Goal: Ask a question: Seek information or help from site administrators or community

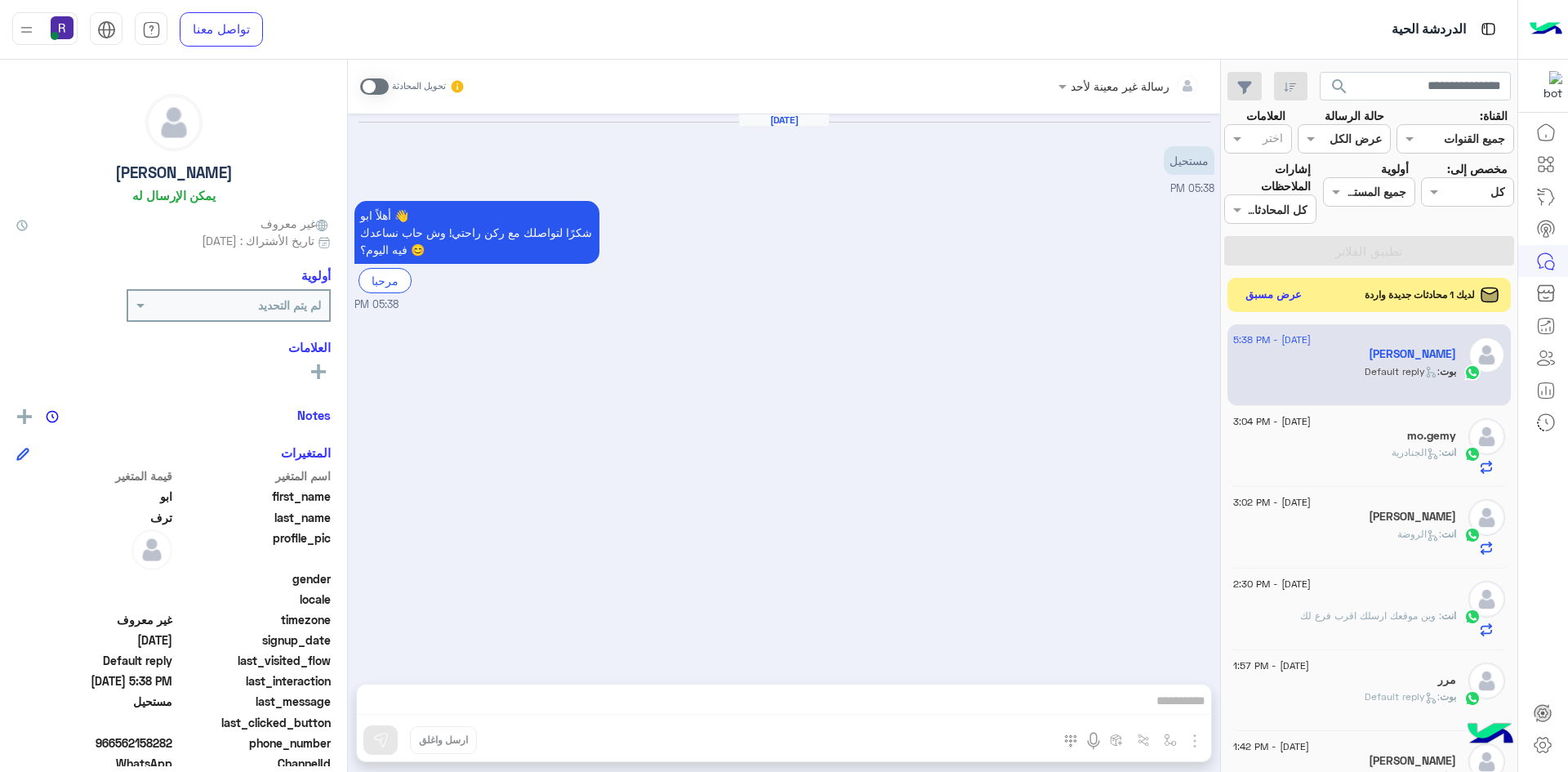
click at [1301, 298] on button "عرض مسبق" at bounding box center [1274, 295] width 69 height 22
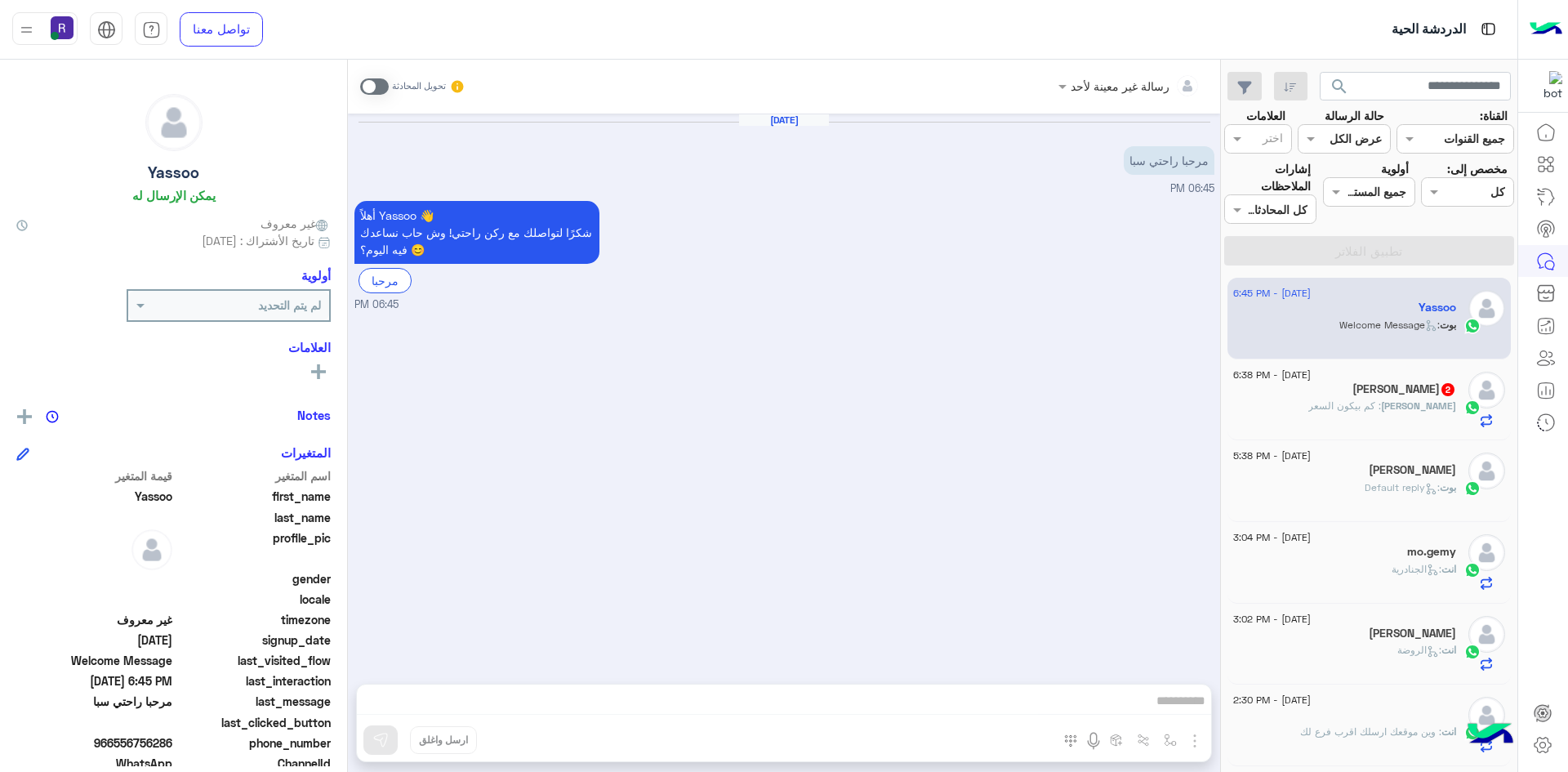
click at [382, 82] on span at bounding box center [375, 86] width 29 height 16
click at [1200, 742] on img "button" at bounding box center [1195, 741] width 20 height 20
click at [1179, 718] on button "الصور" at bounding box center [1170, 705] width 70 height 33
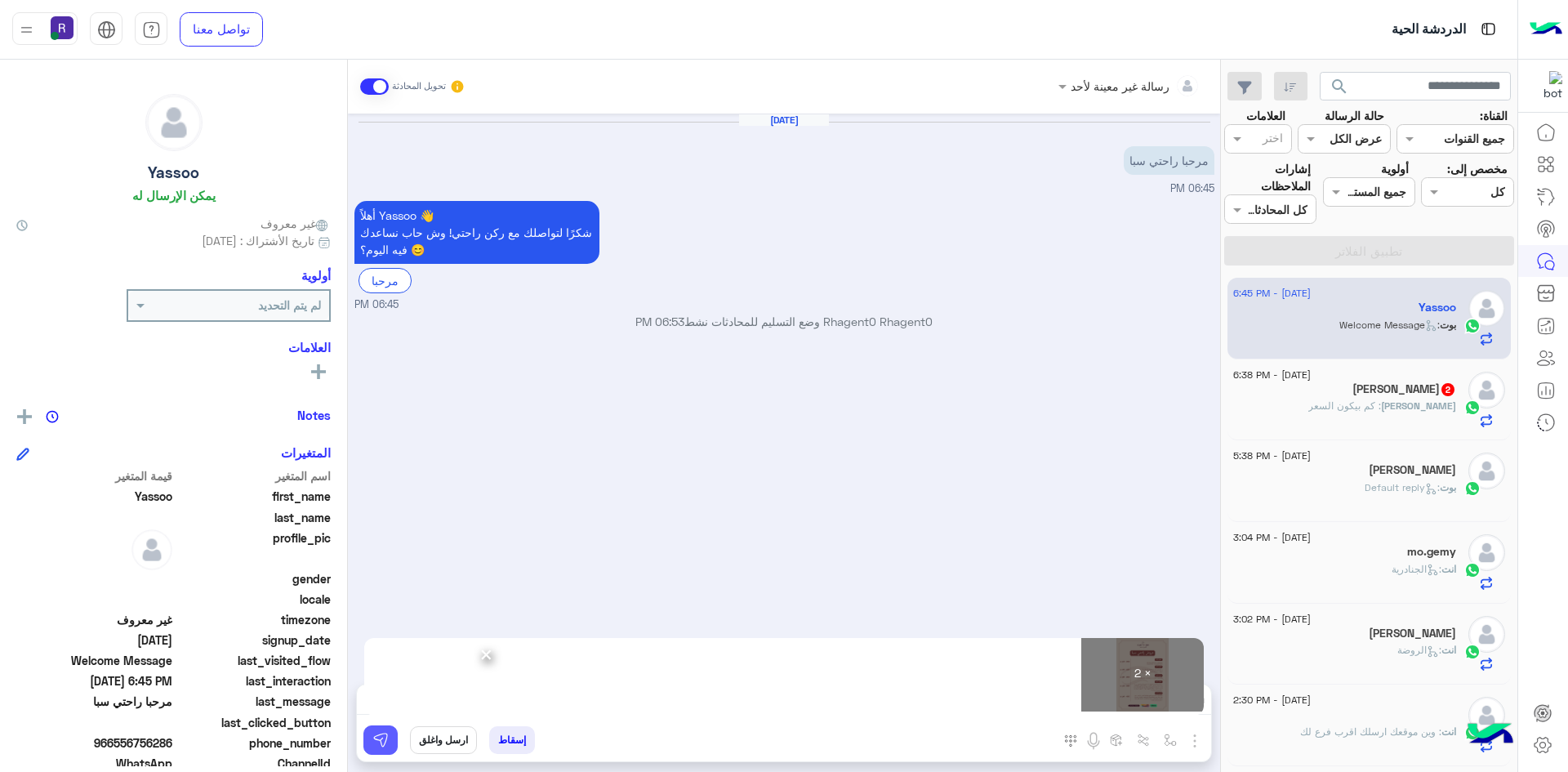
click at [385, 745] on img at bounding box center [381, 740] width 16 height 16
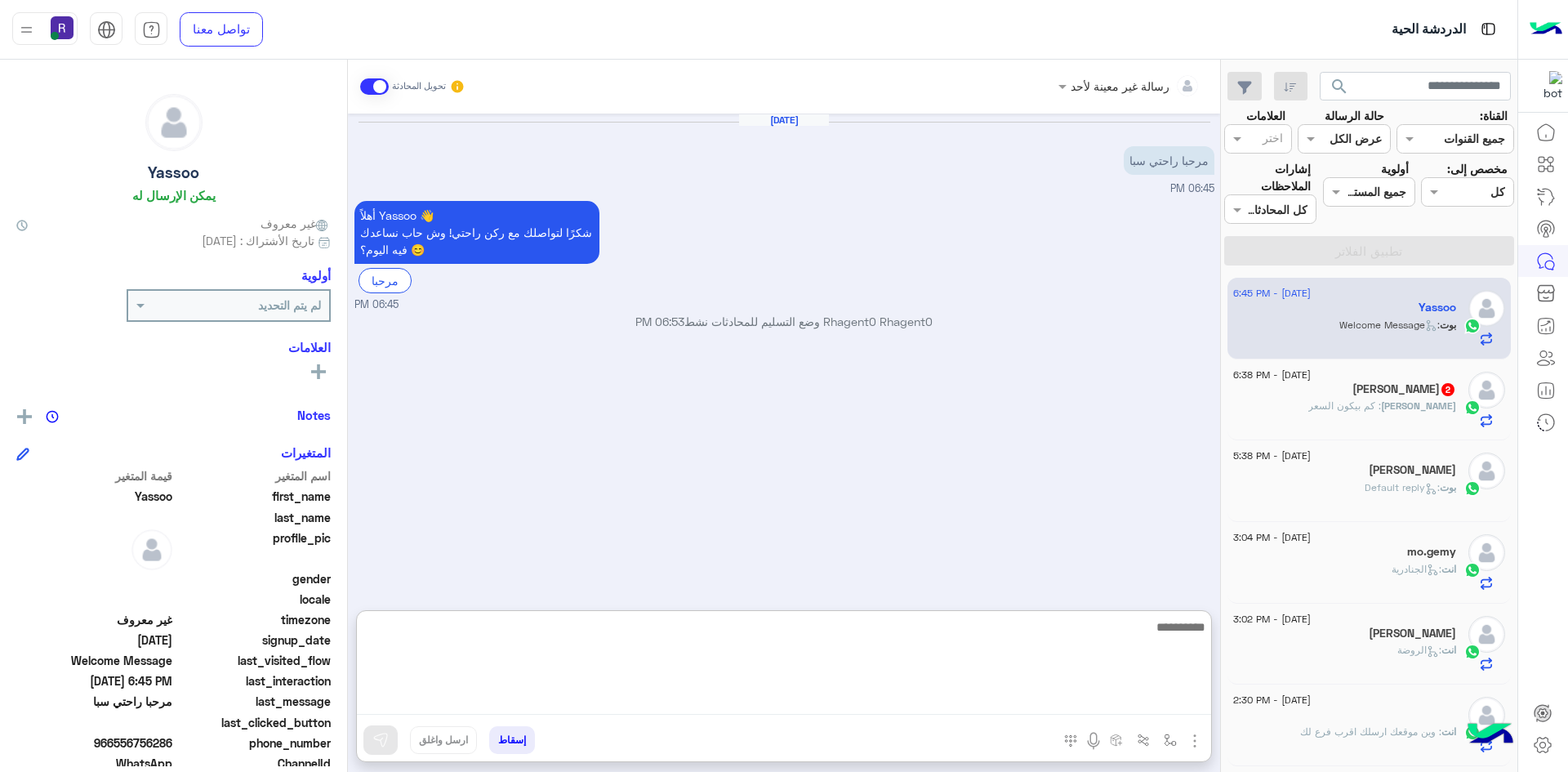
paste textarea "**********"
type textarea "**********"
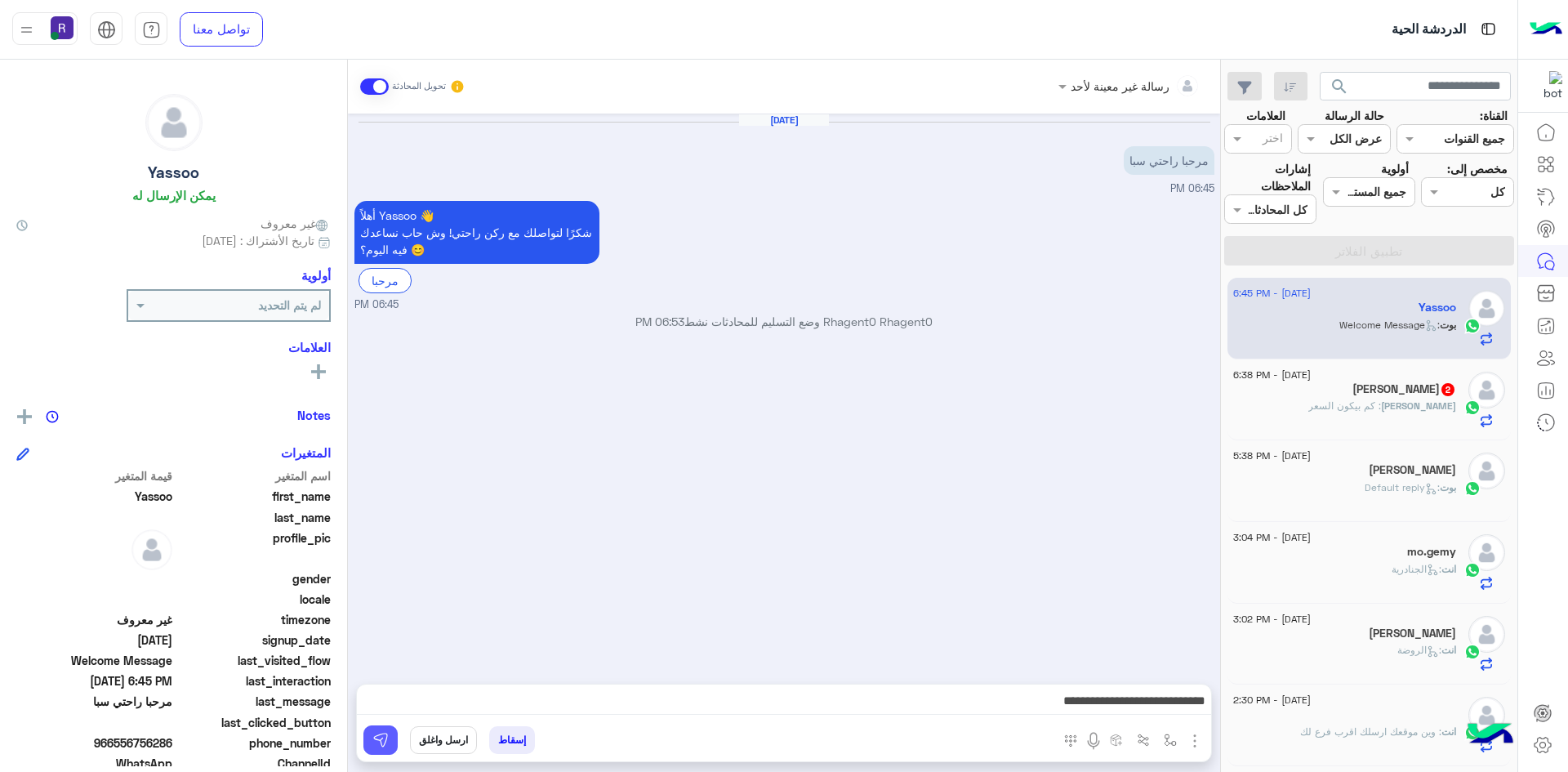
click at [388, 745] on img at bounding box center [381, 740] width 16 height 16
click at [1396, 398] on div "[PERSON_NAME] 2" at bounding box center [1345, 390] width 223 height 17
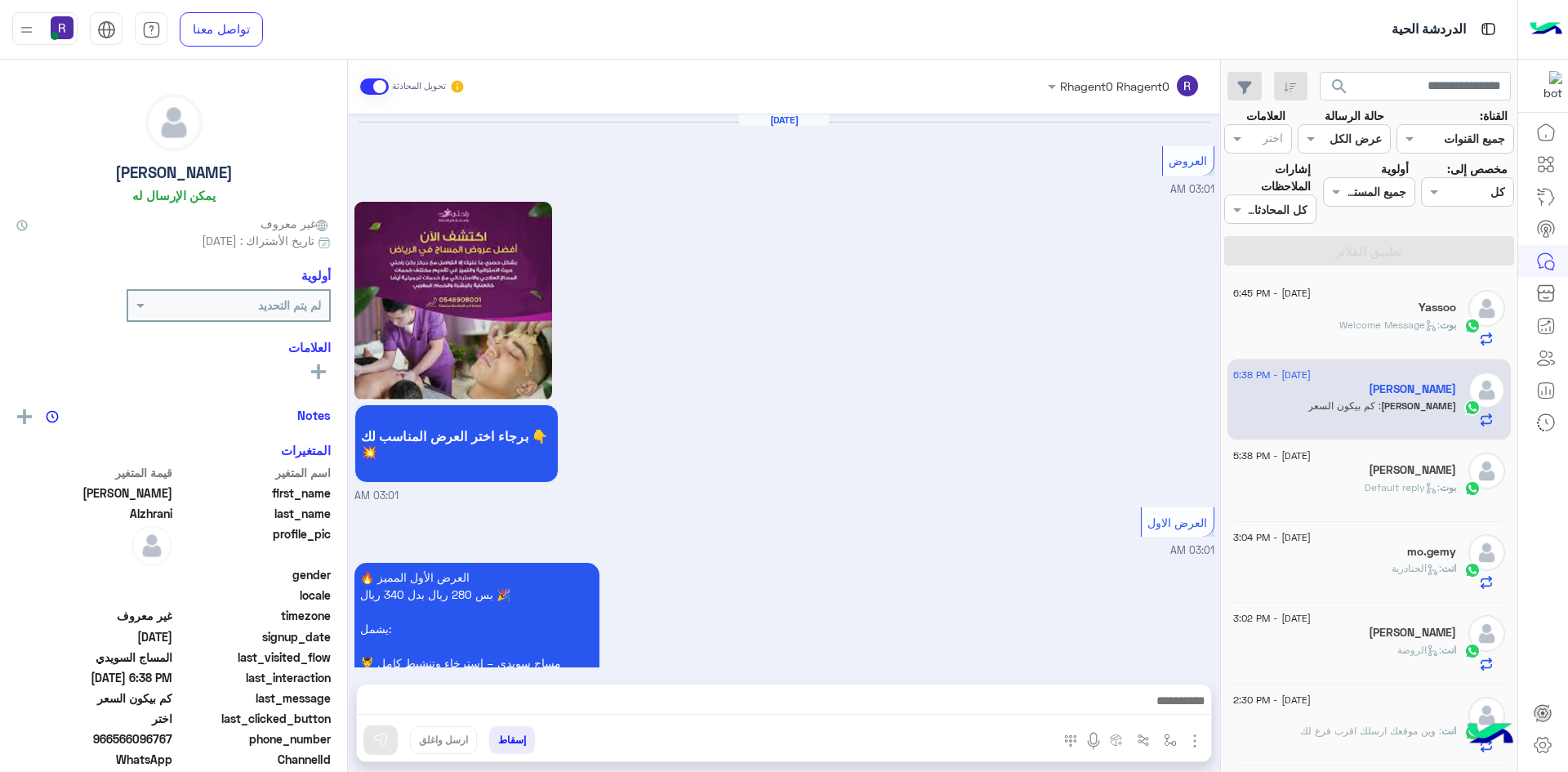
scroll to position [2670, 0]
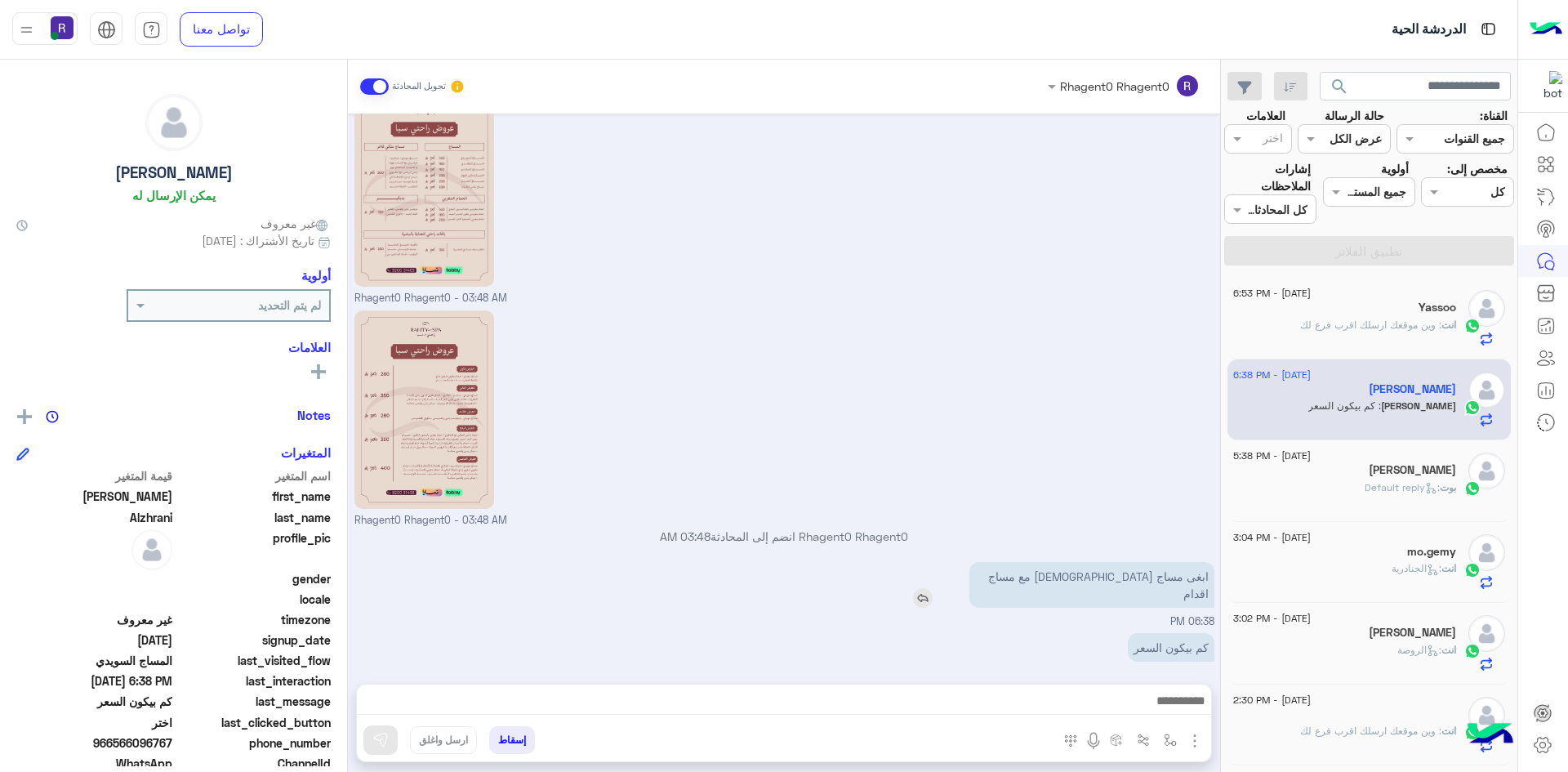
click at [932, 588] on img at bounding box center [923, 598] width 20 height 20
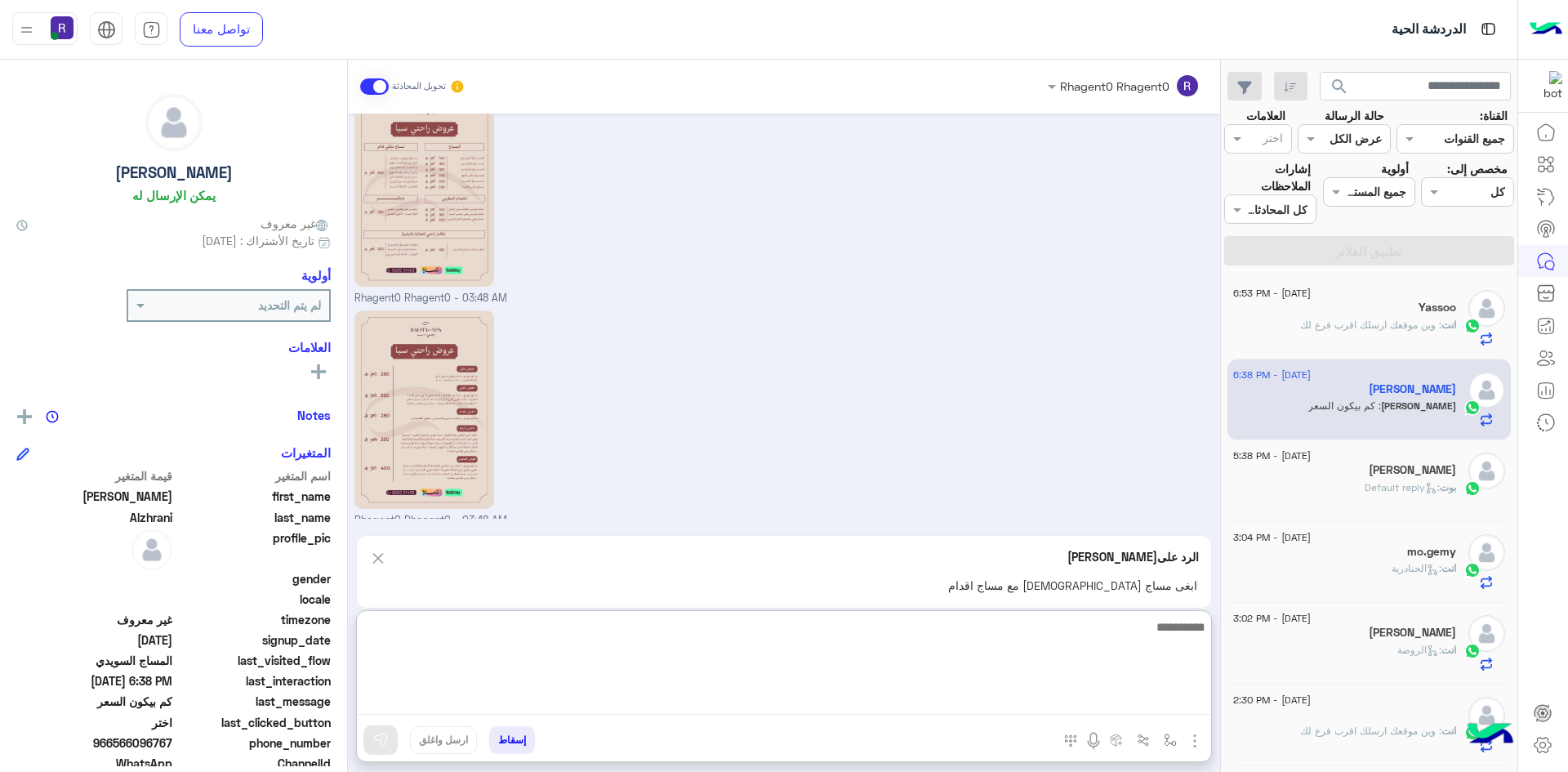
click at [921, 707] on textarea at bounding box center [784, 666] width 854 height 98
type textarea "**********"
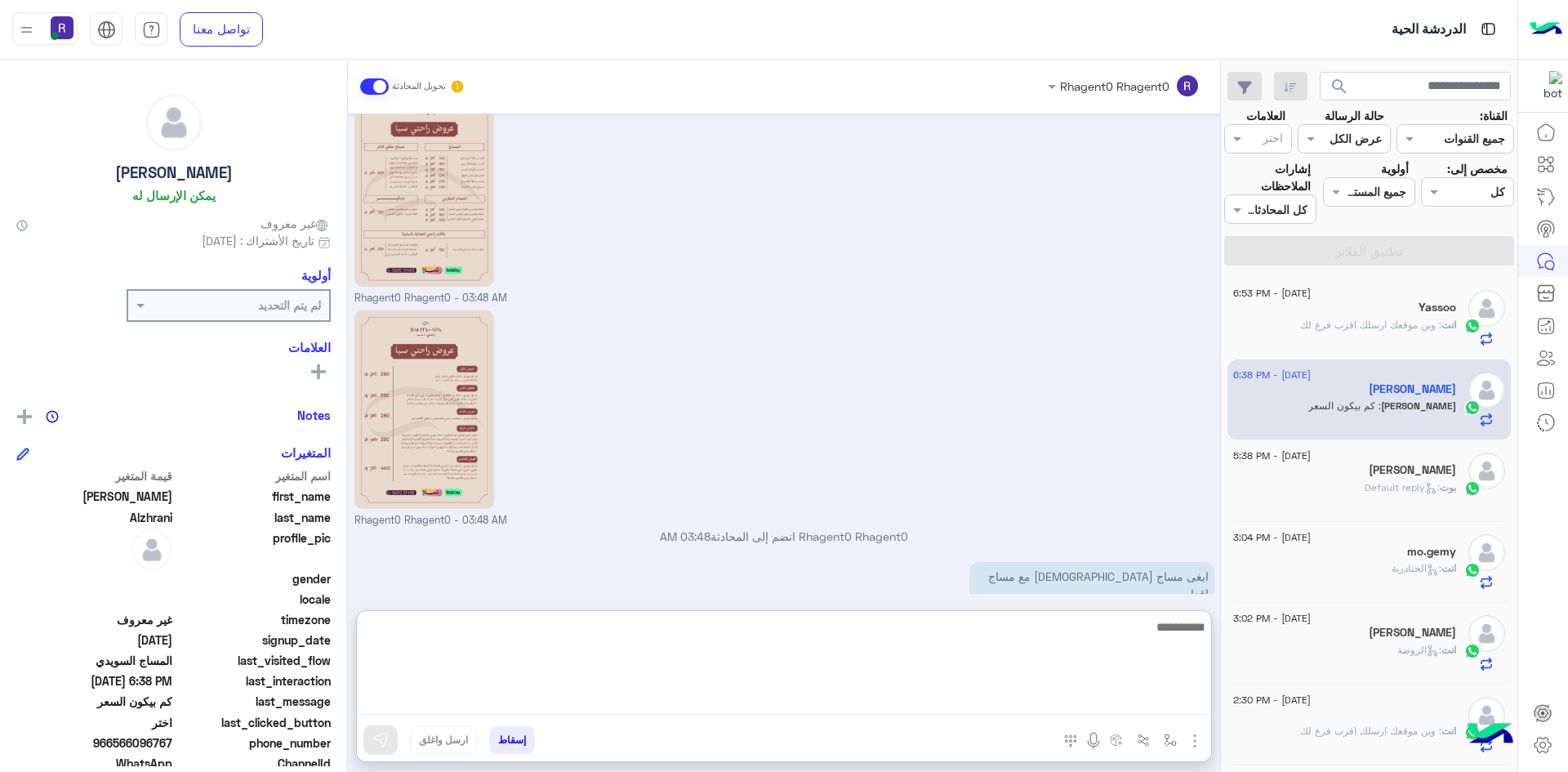
scroll to position [2823, 0]
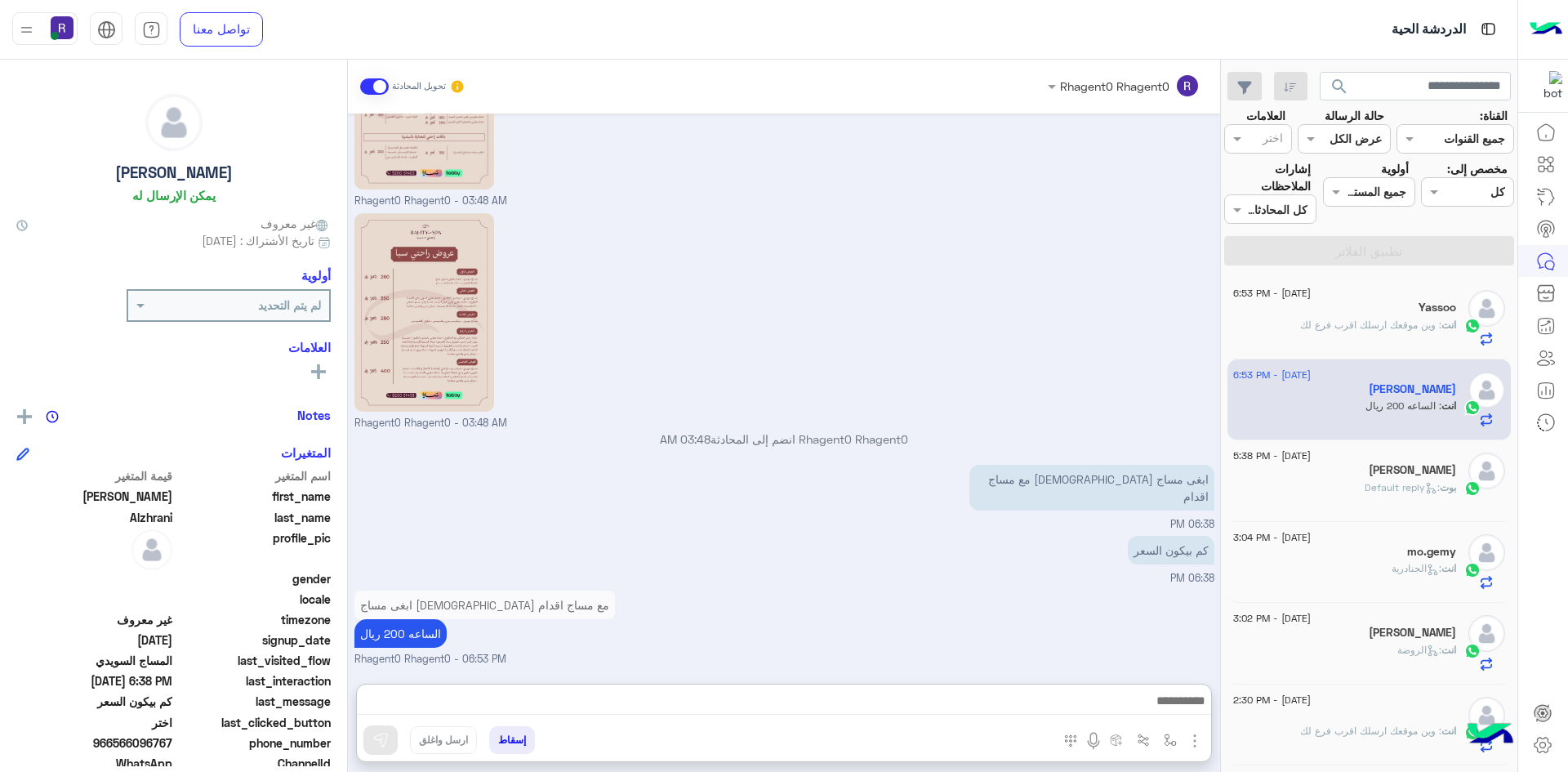
click at [858, 532] on div "كم بيكون السعر 06:38 PM" at bounding box center [784, 559] width 860 height 54
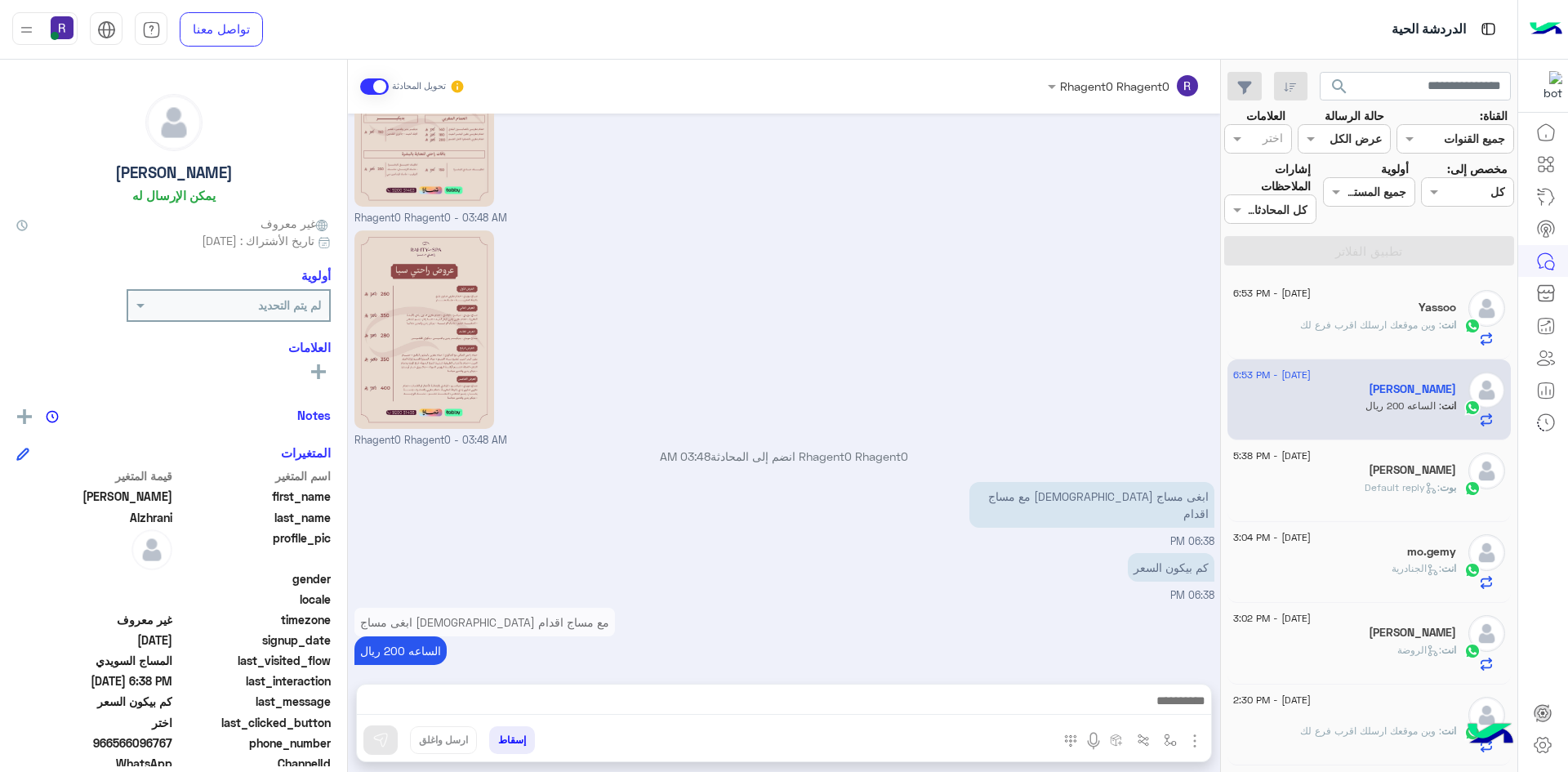
click at [1383, 325] on span ": وين موقعك ارسلك اقرب فرع لك" at bounding box center [1371, 325] width 141 height 13
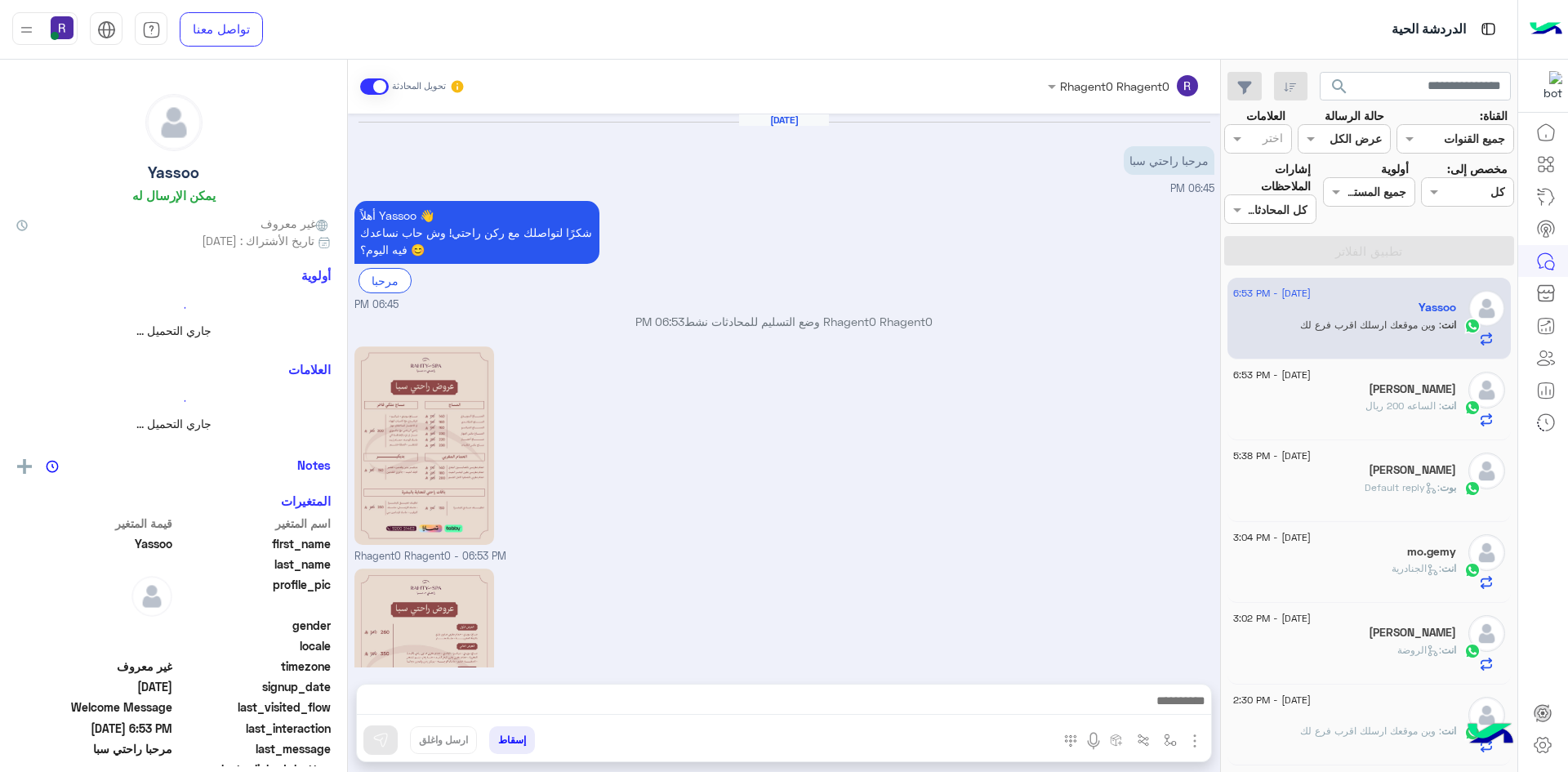
scroll to position [201, 0]
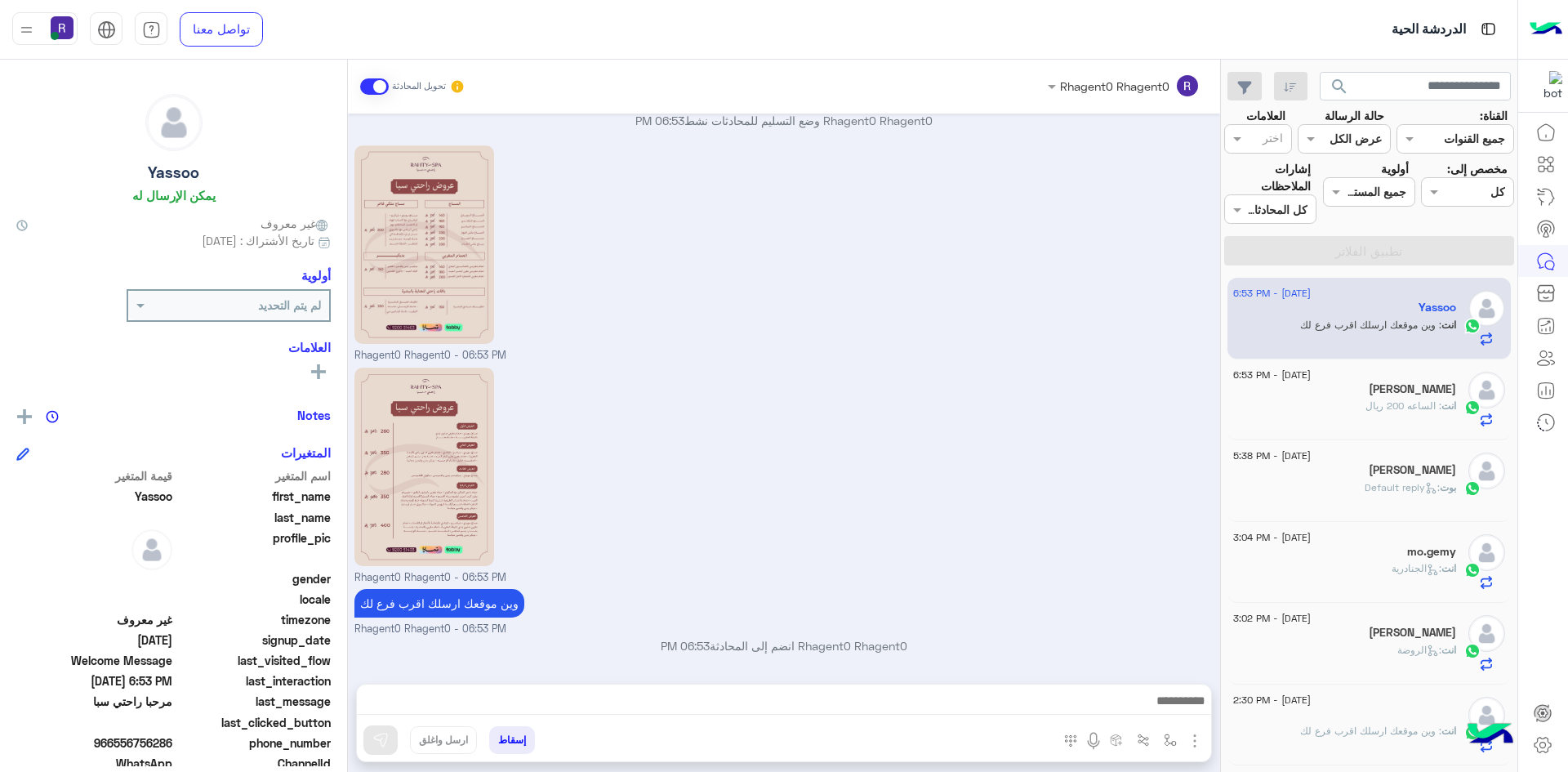
click at [1396, 411] on span ": الساعه 200 ريال" at bounding box center [1404, 406] width 76 height 13
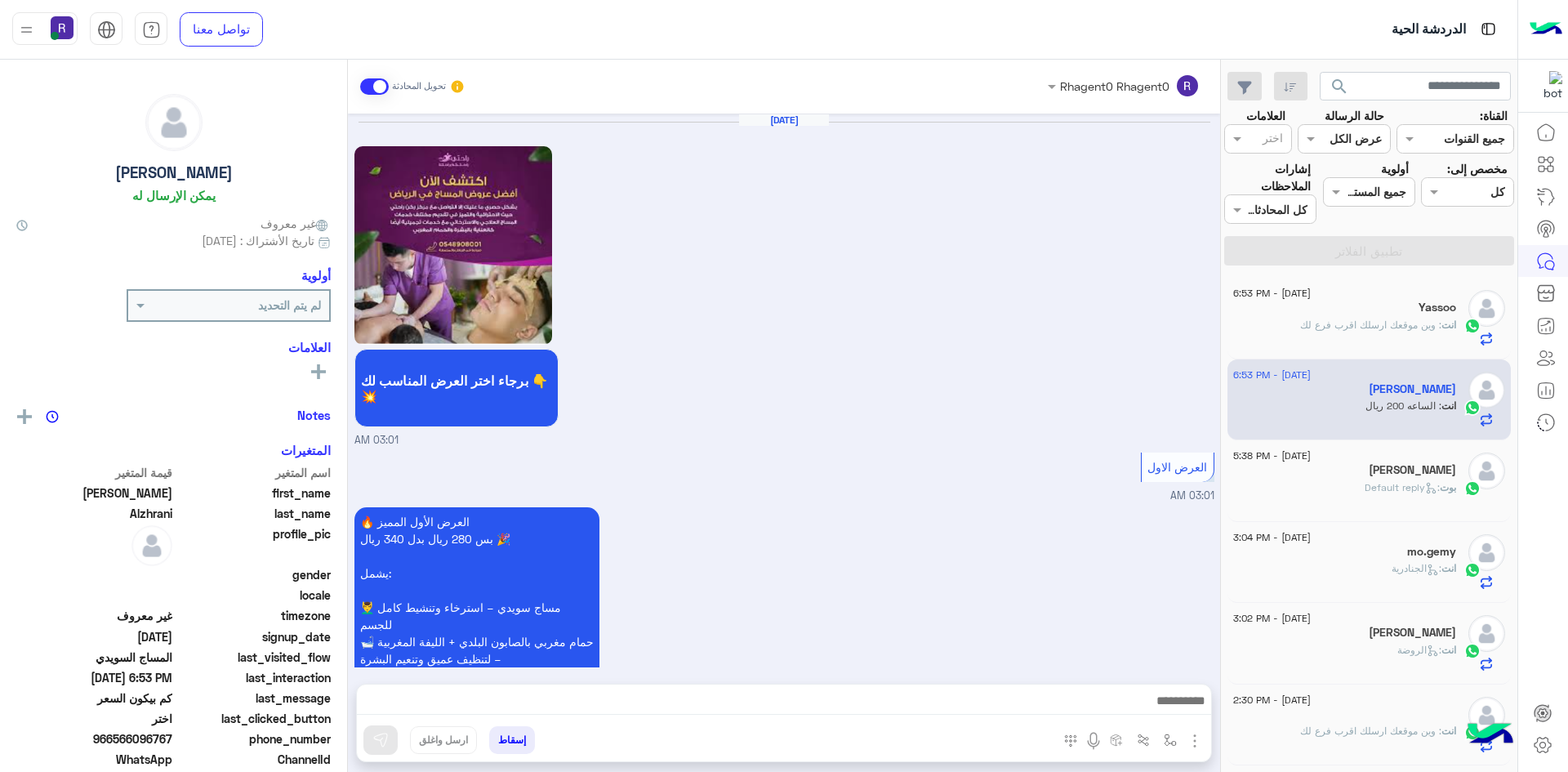
scroll to position [2695, 0]
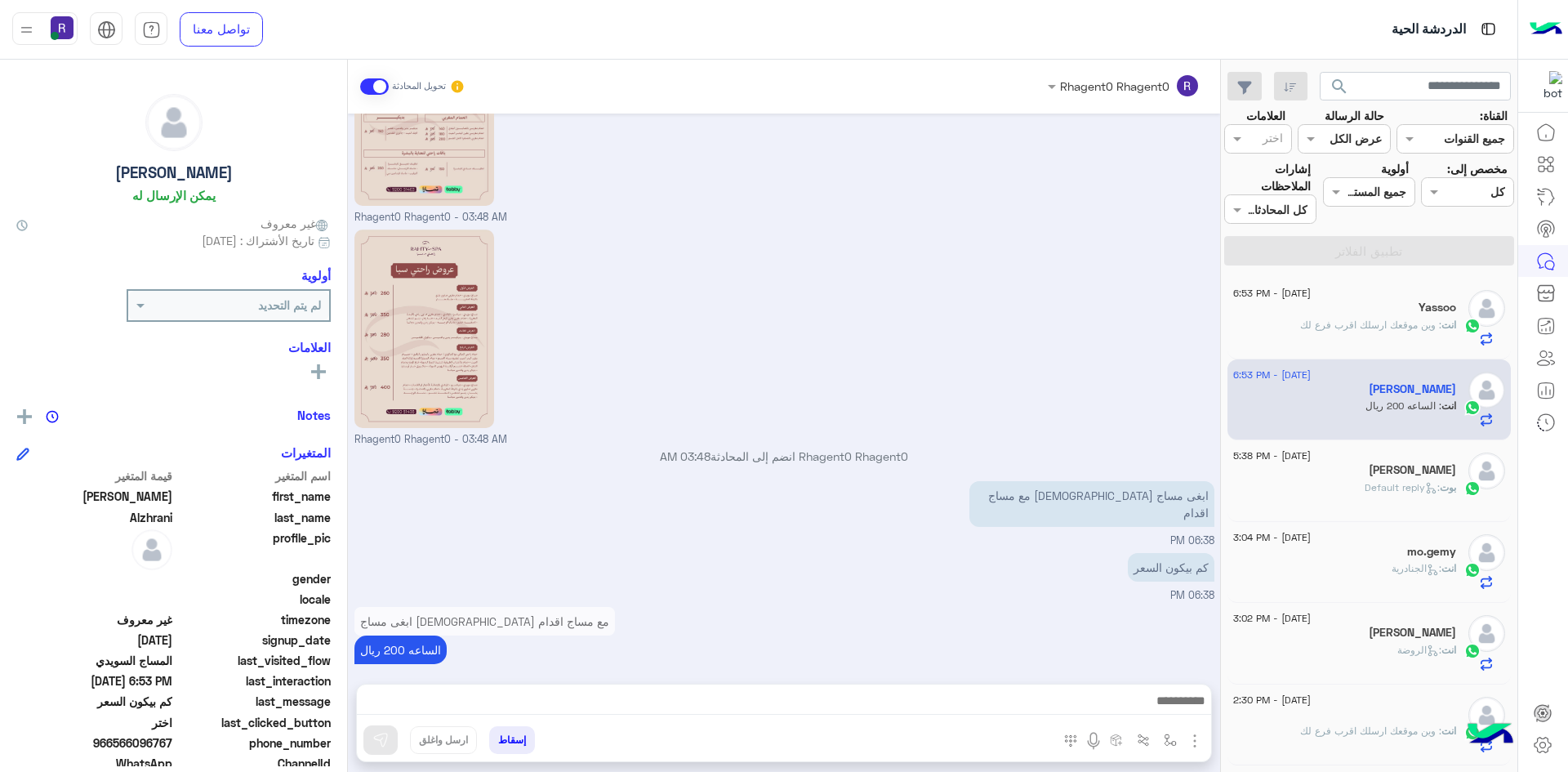
click at [1369, 334] on div "انت : وين موقعك ارسلك اقرب فرع لك" at bounding box center [1345, 332] width 223 height 29
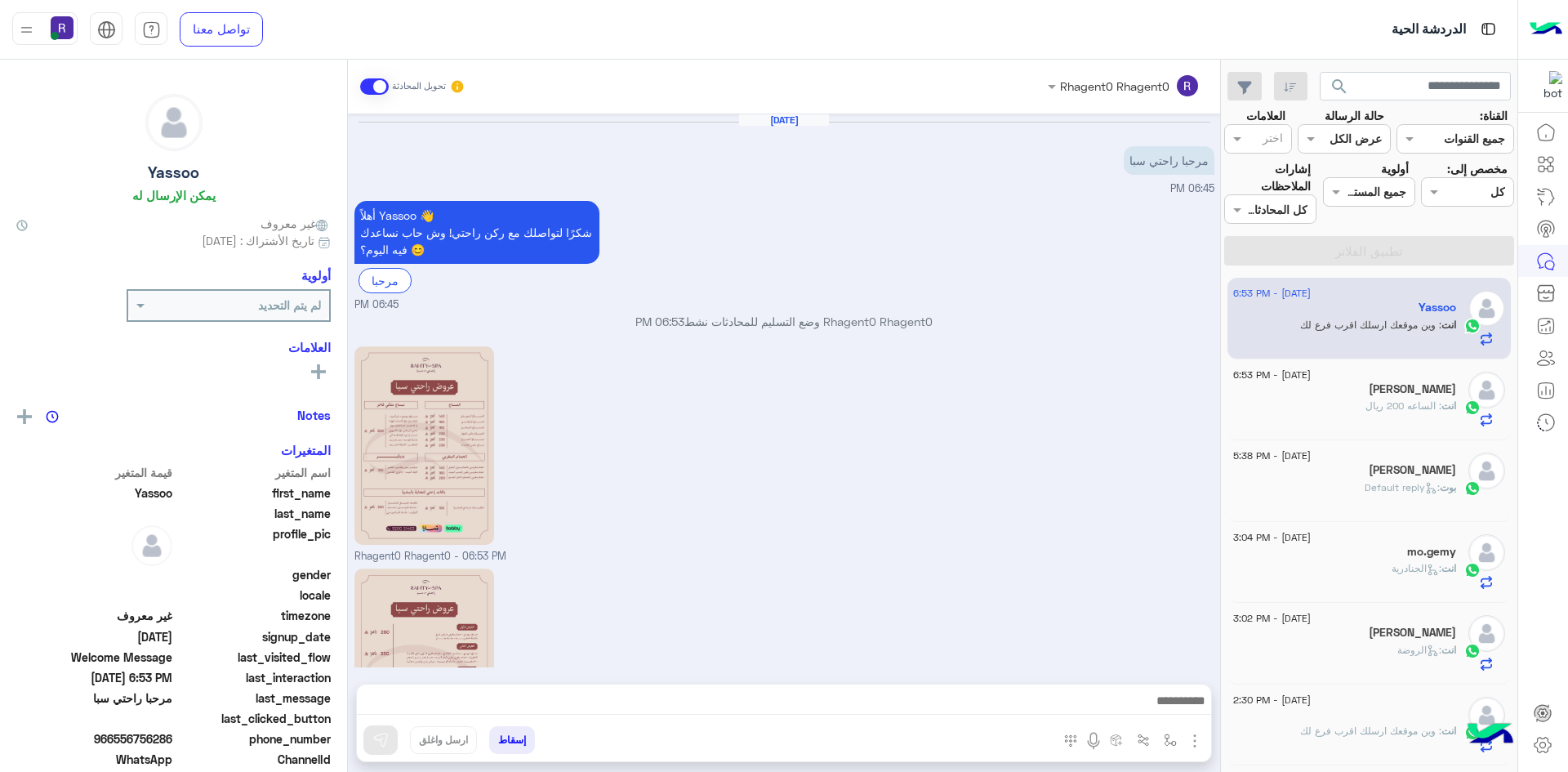
scroll to position [201, 0]
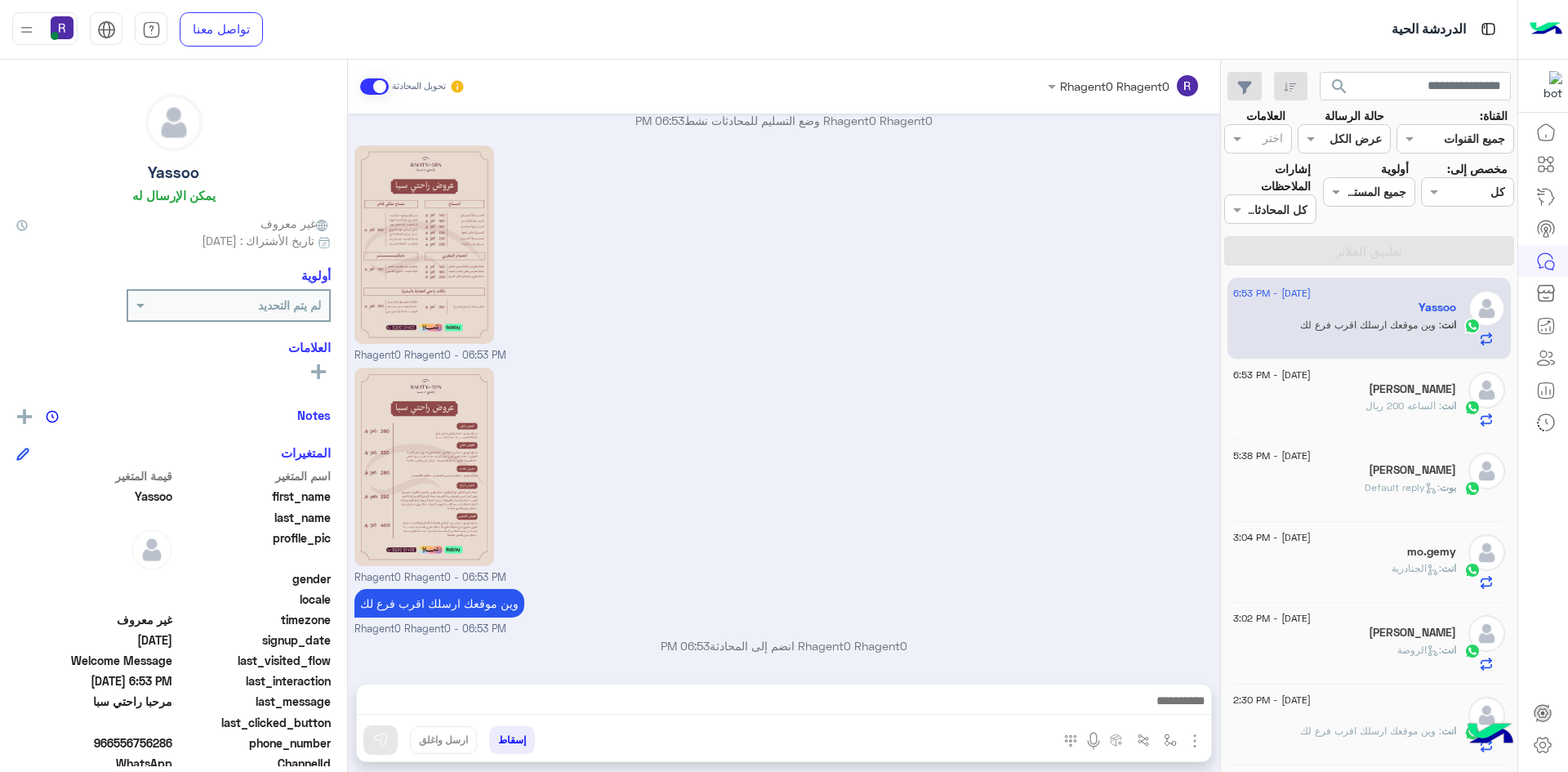
click at [1348, 399] on div "انت : الساعه 200 ريال" at bounding box center [1345, 413] width 223 height 29
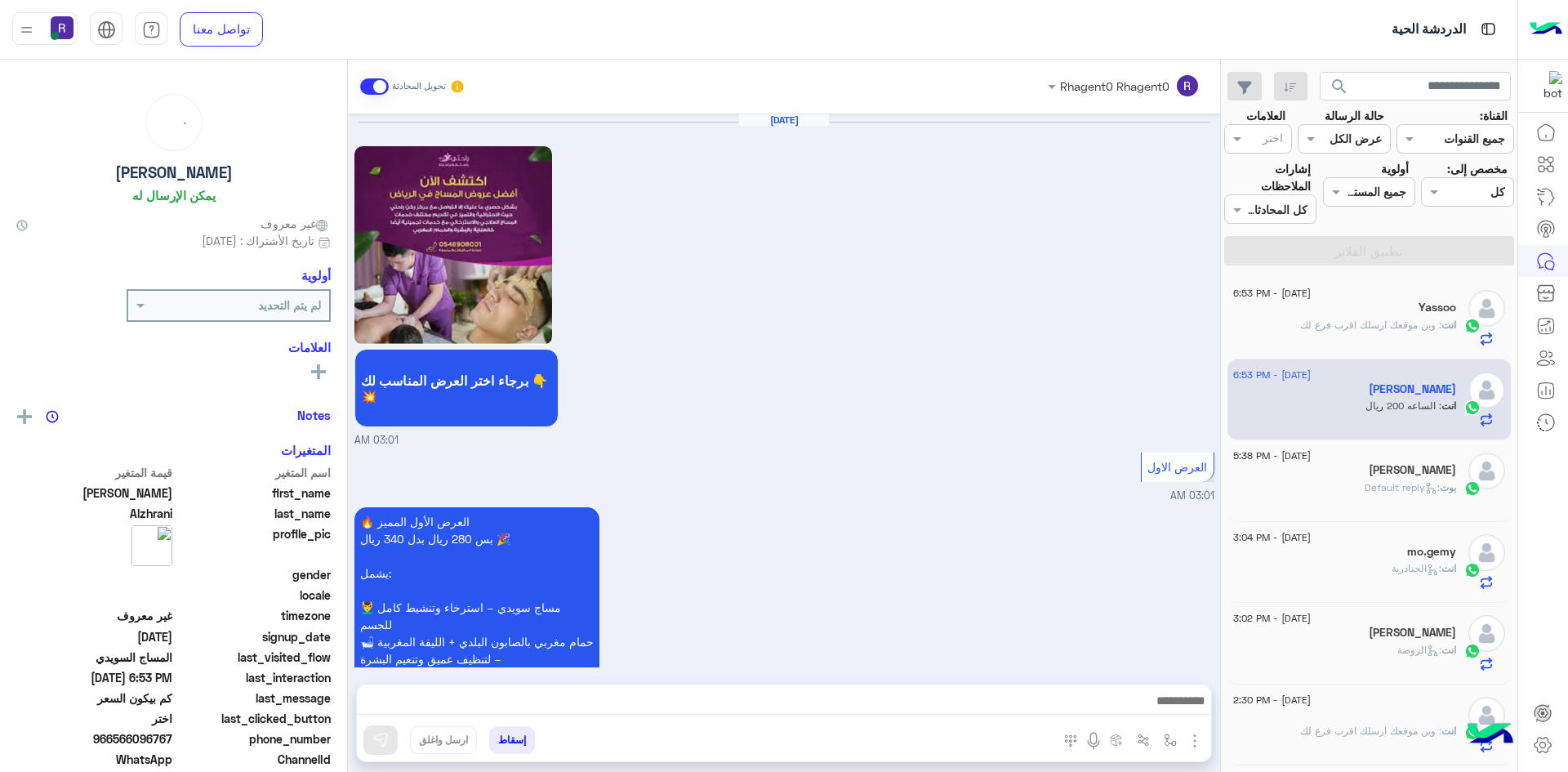
scroll to position [2695, 0]
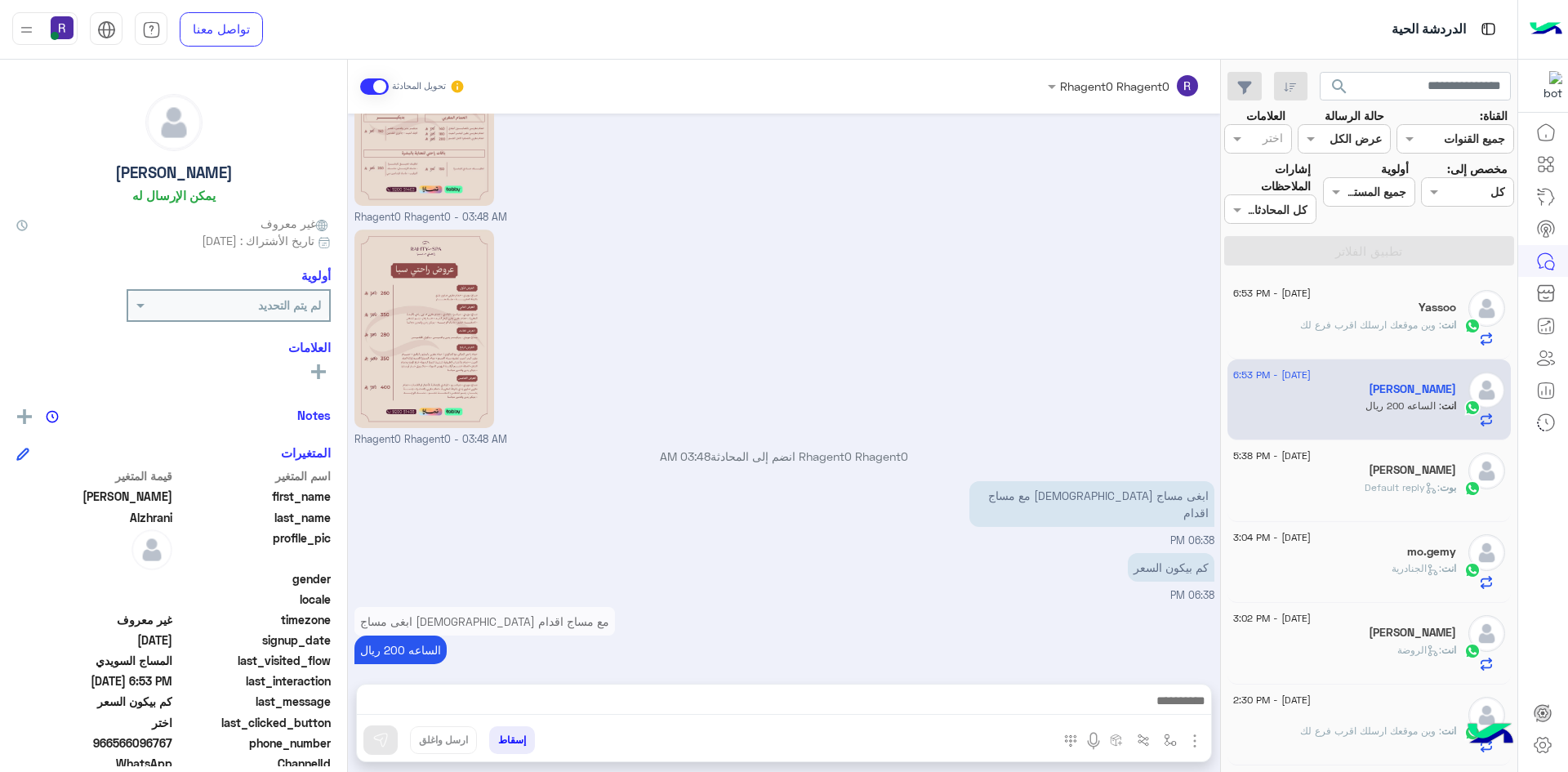
click at [1367, 332] on p "انت : وين موقعك ارسلك اقرب فرع لك" at bounding box center [1378, 325] width 156 height 15
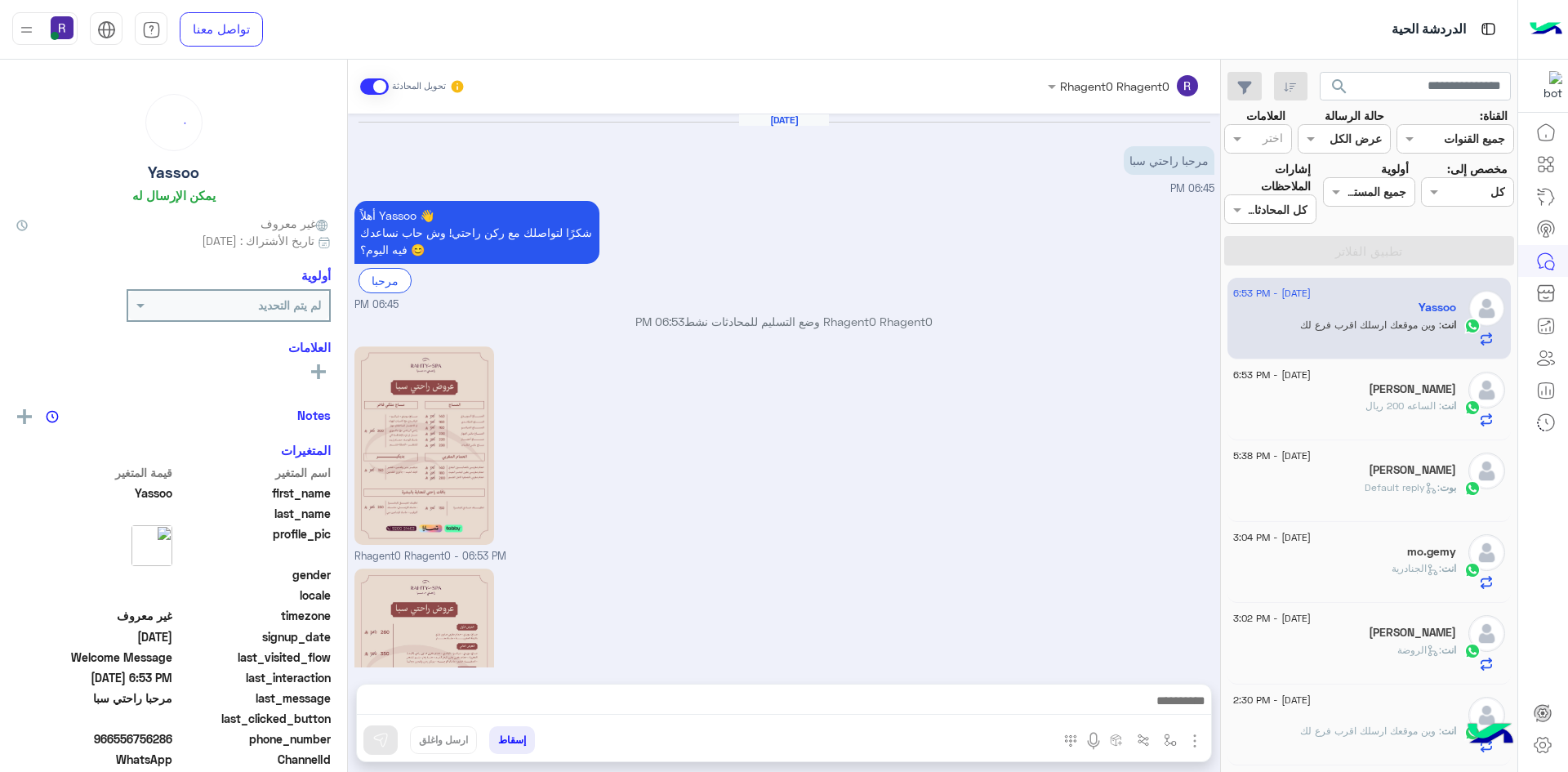
scroll to position [201, 0]
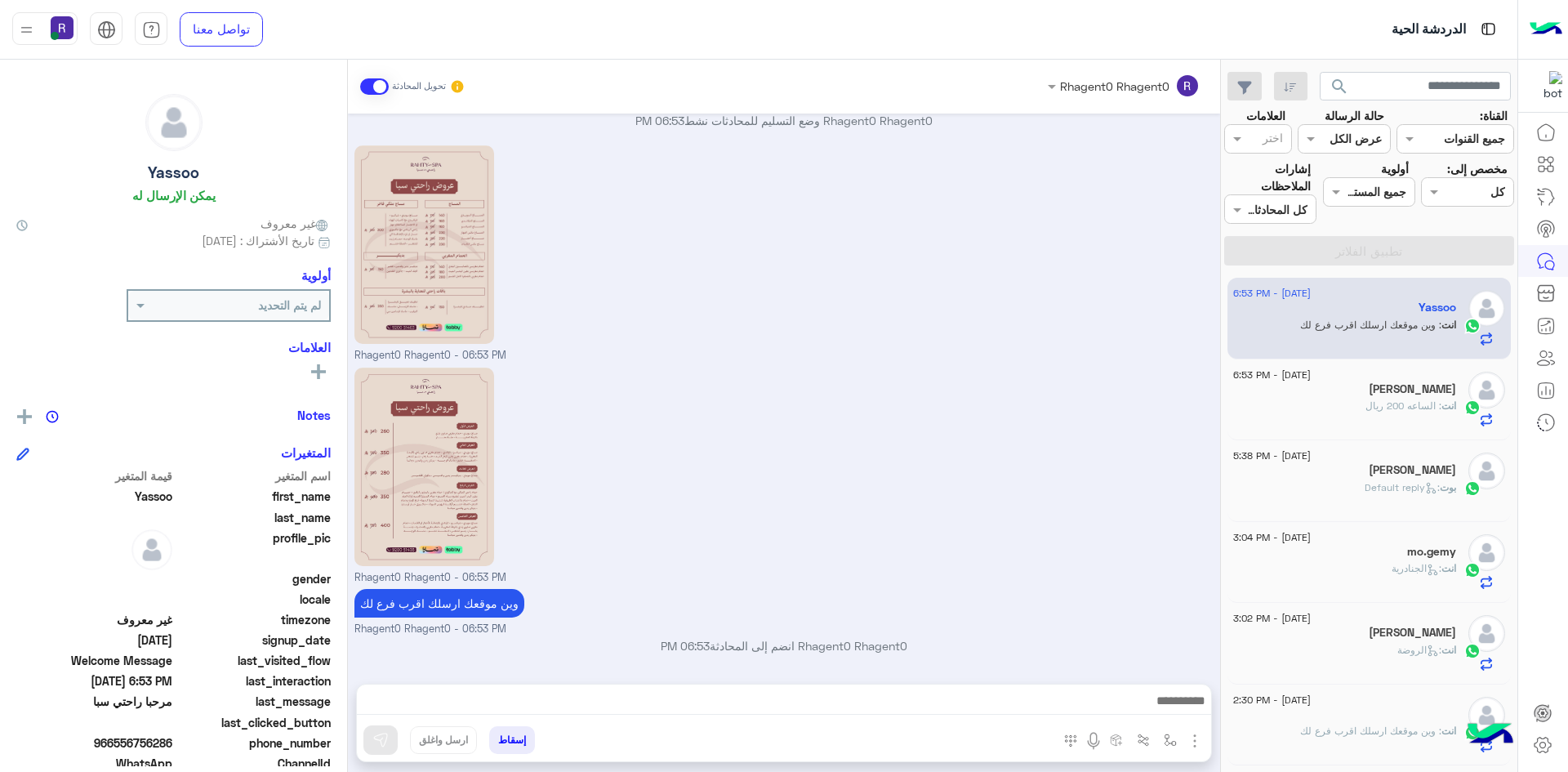
click at [1368, 400] on span ": الساعه 200 ريال" at bounding box center [1404, 406] width 76 height 13
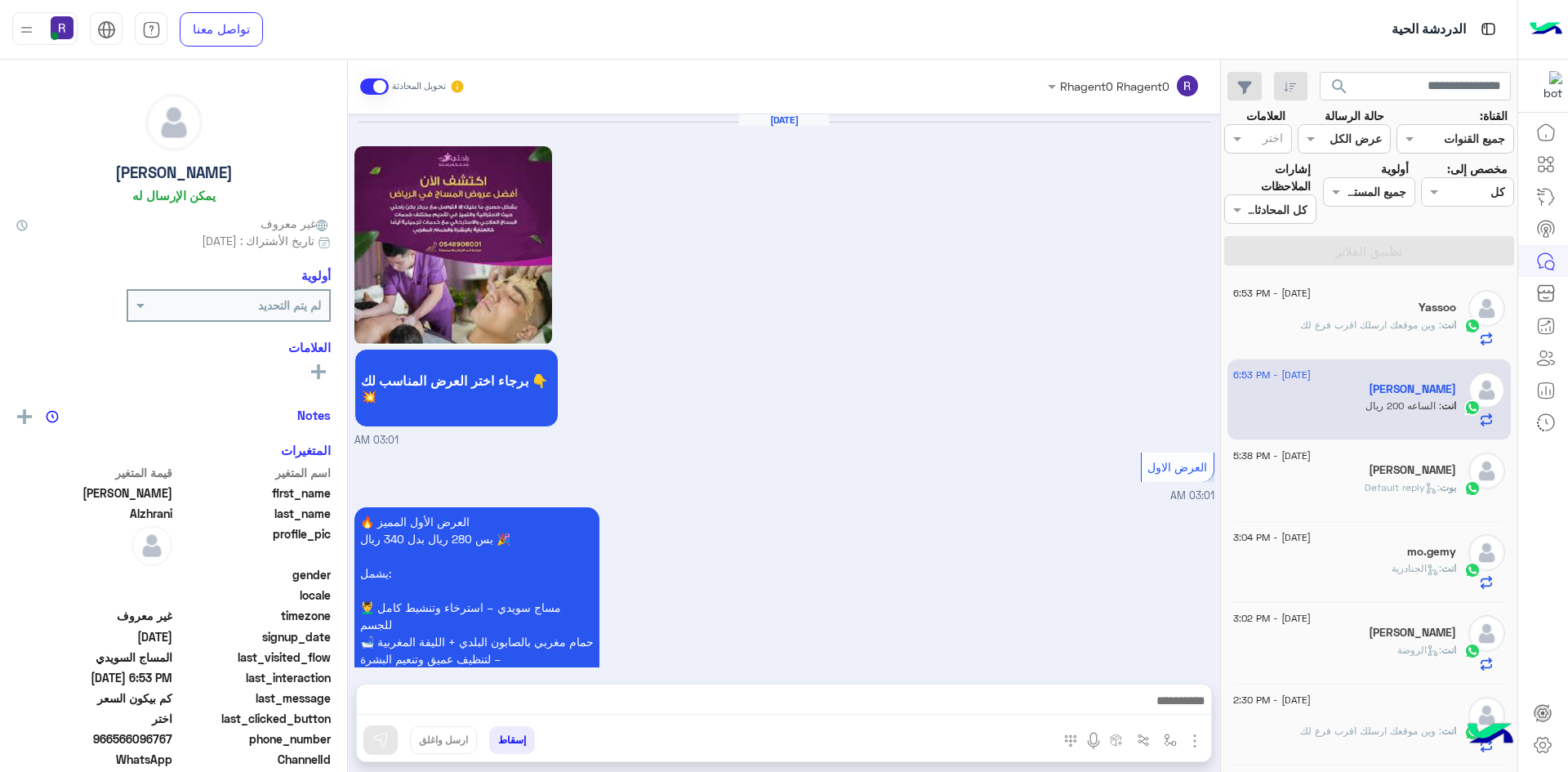
scroll to position [2695, 0]
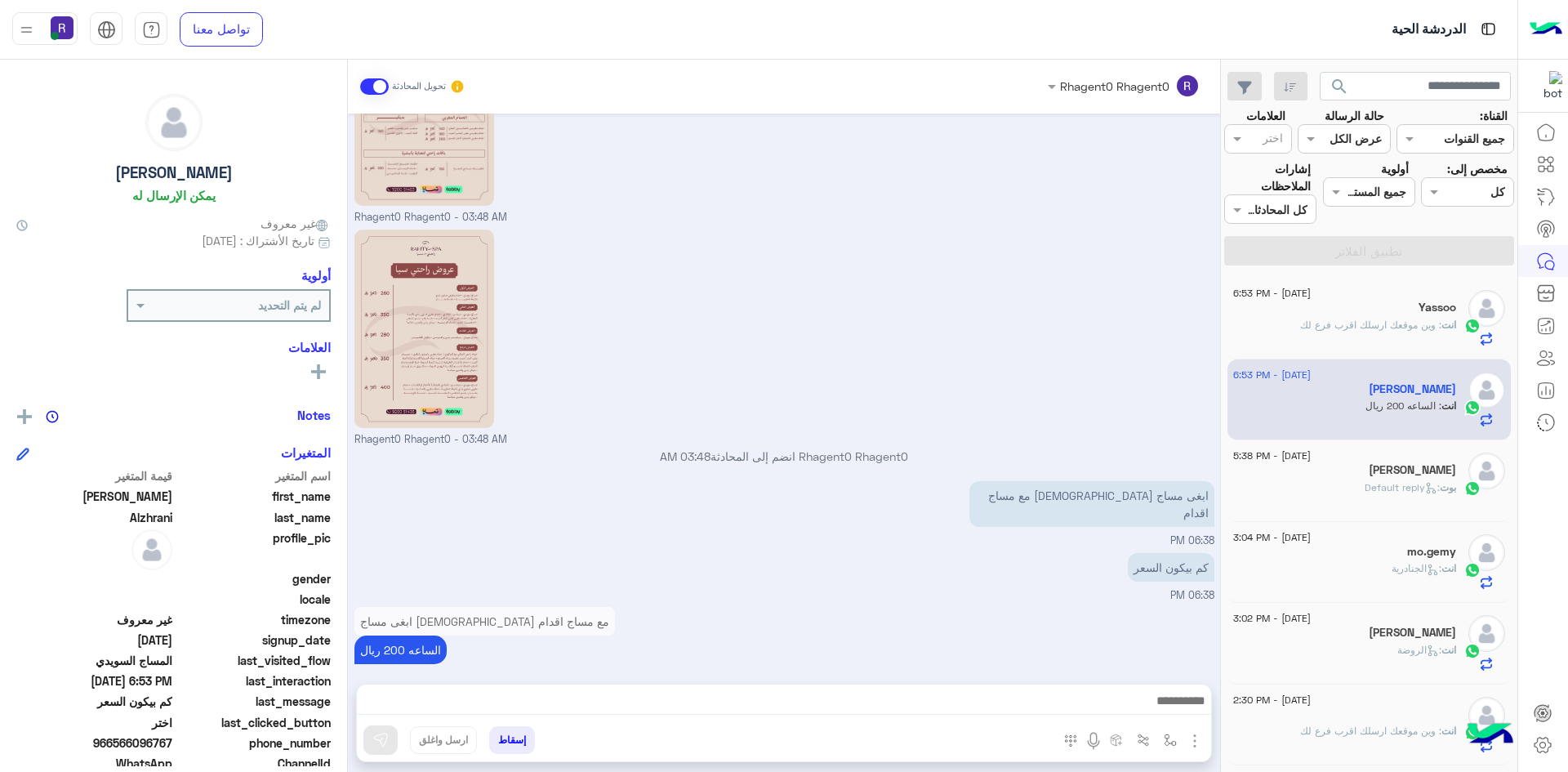
click at [1309, 328] on span ": وين موقعك ارسلك اقرب فرع لك" at bounding box center [1371, 325] width 141 height 13
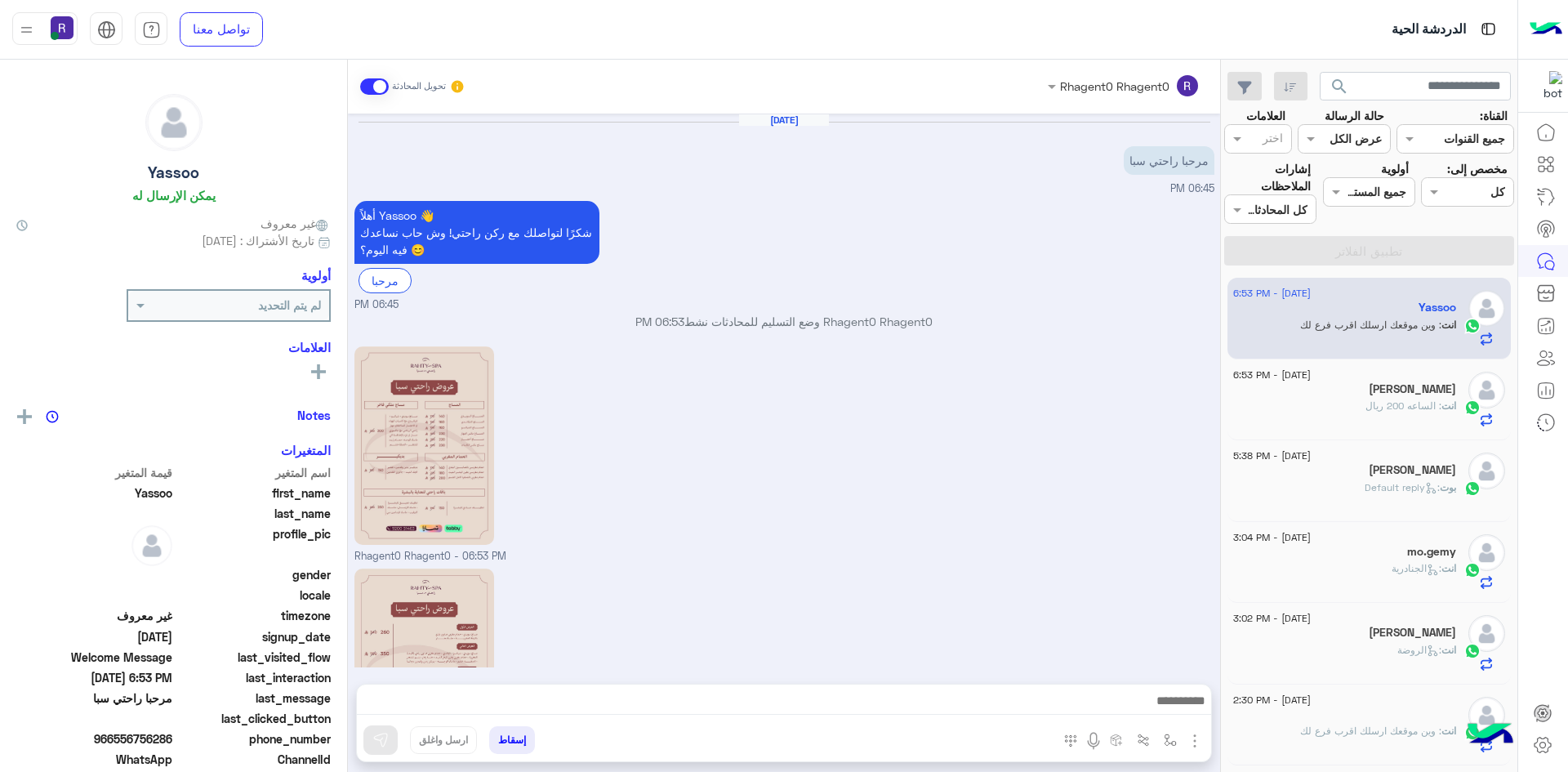
scroll to position [201, 0]
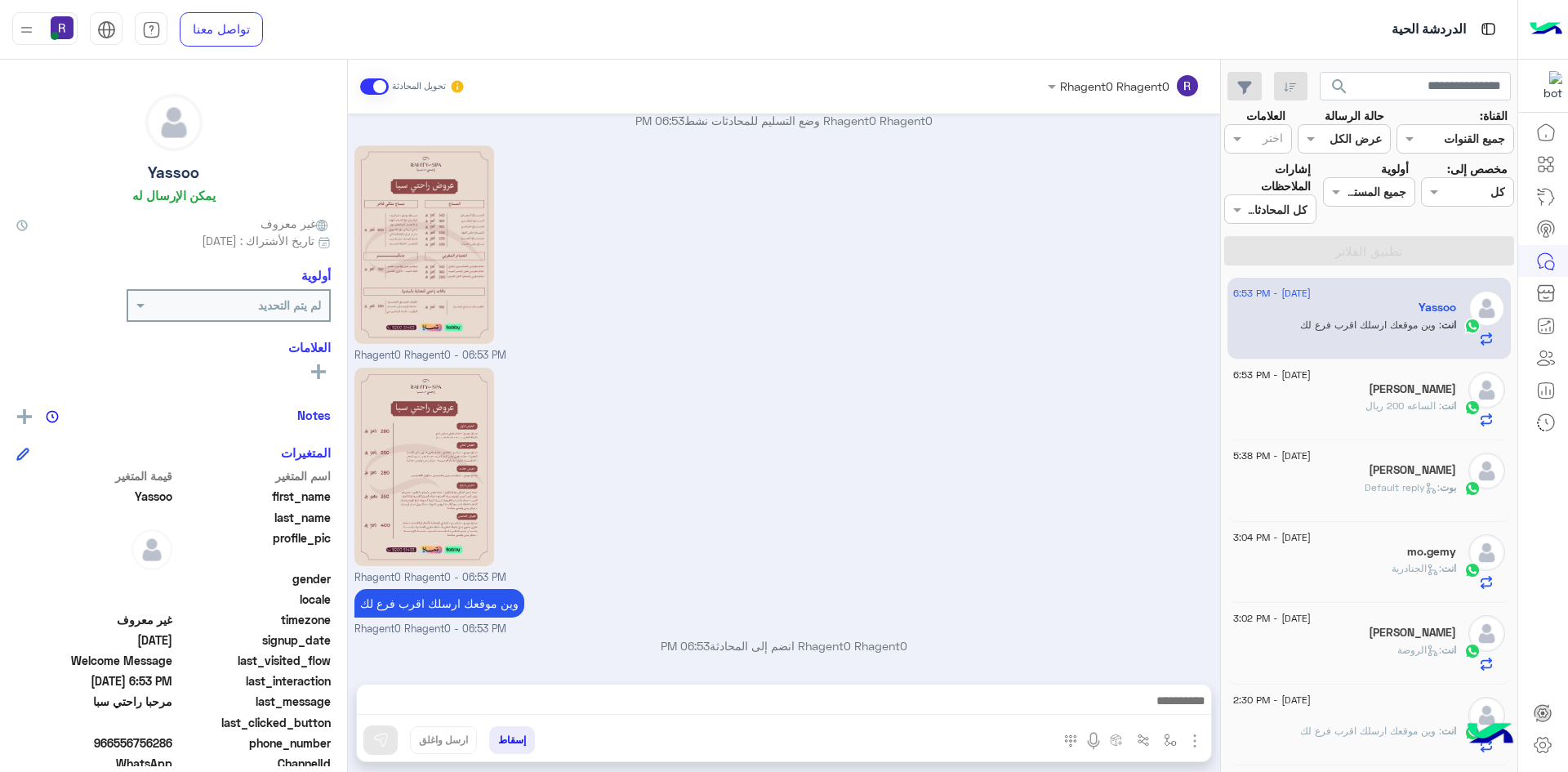
click at [1317, 408] on div "انت : الساعه 200 ريال" at bounding box center [1345, 413] width 223 height 29
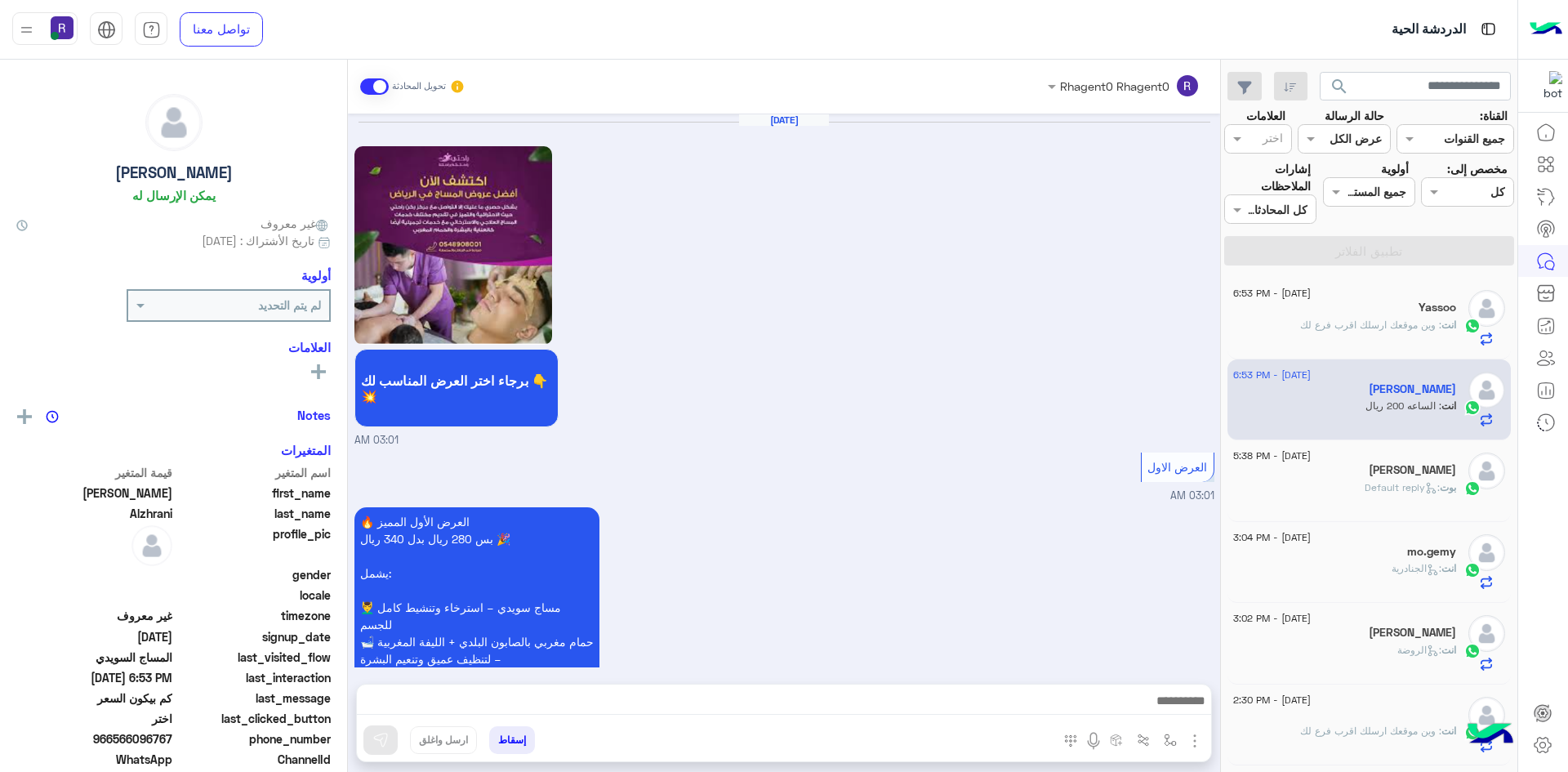
scroll to position [2695, 0]
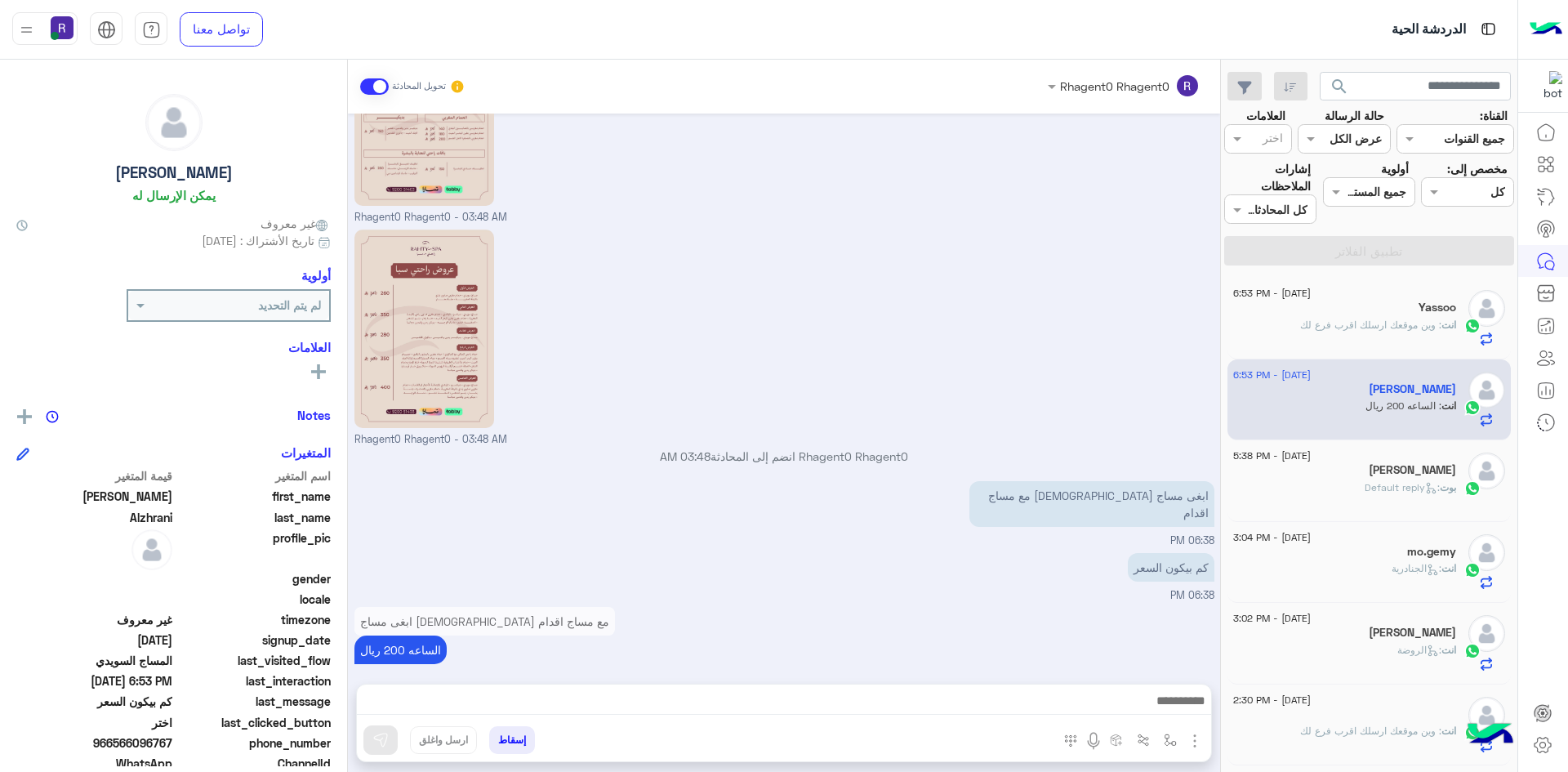
click at [1370, 627] on div "[PERSON_NAME]" at bounding box center [1345, 634] width 223 height 17
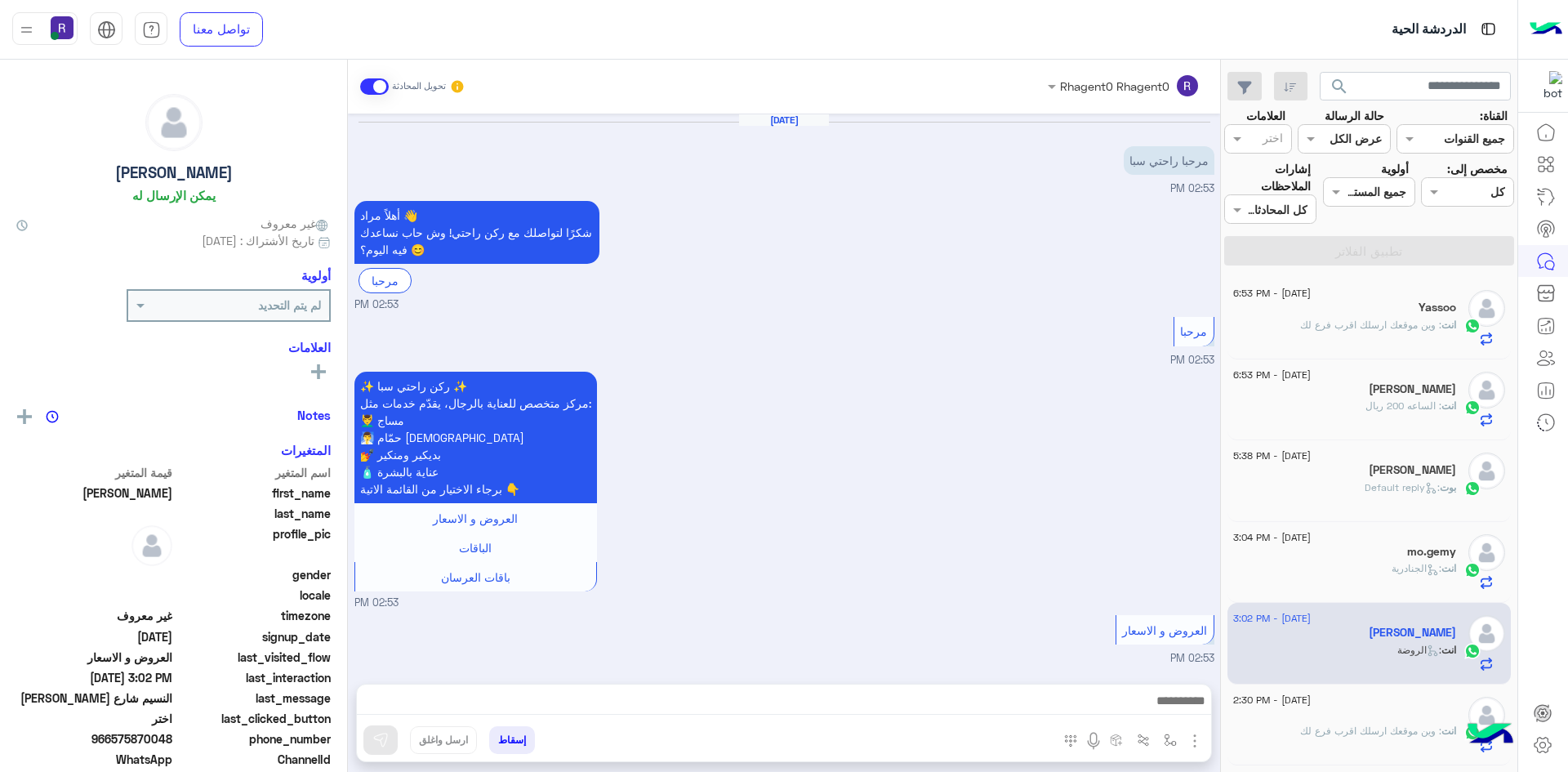
scroll to position [1344, 0]
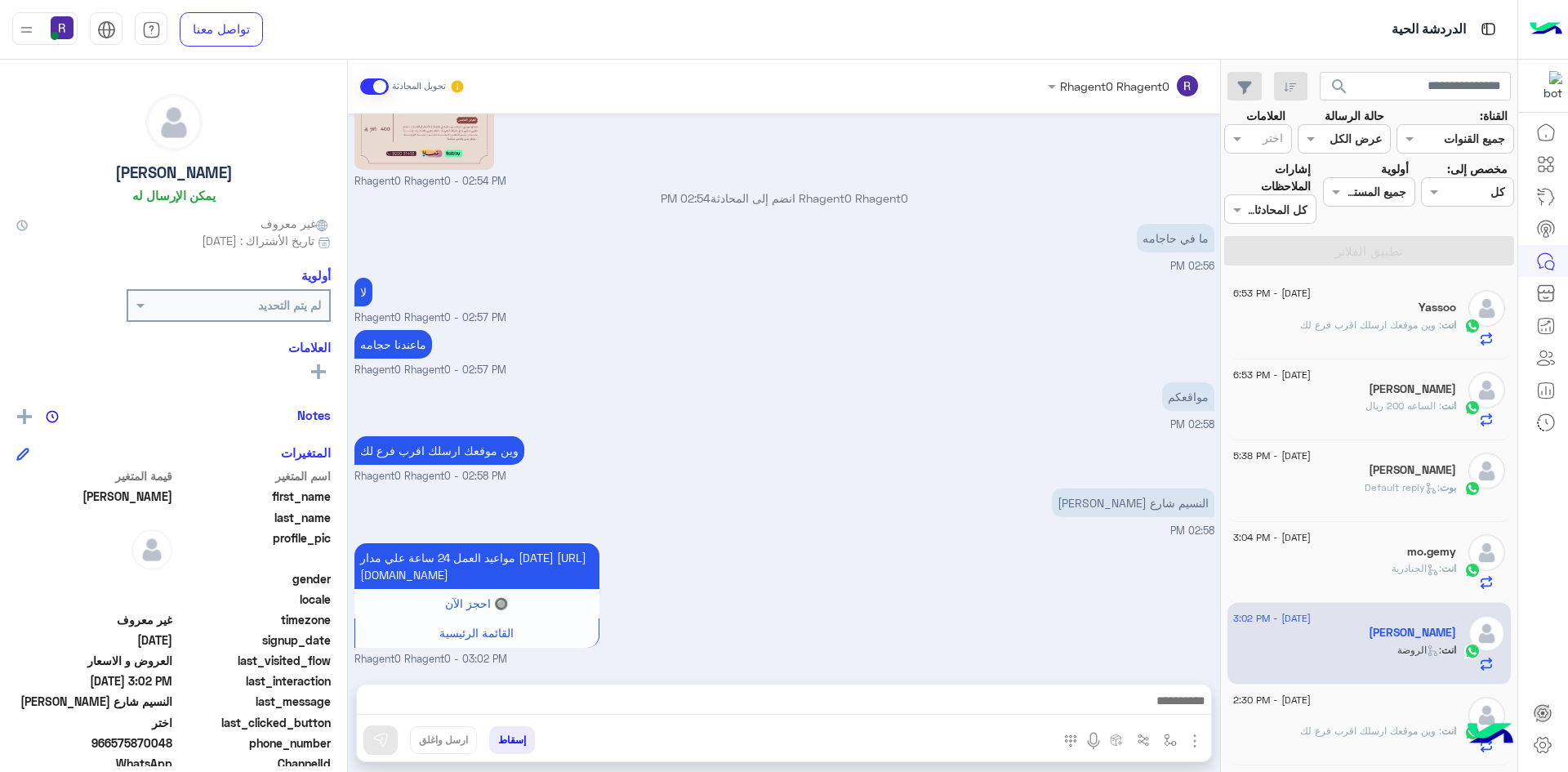
click at [1407, 501] on div "[PERSON_NAME] : Default reply" at bounding box center [1345, 495] width 223 height 29
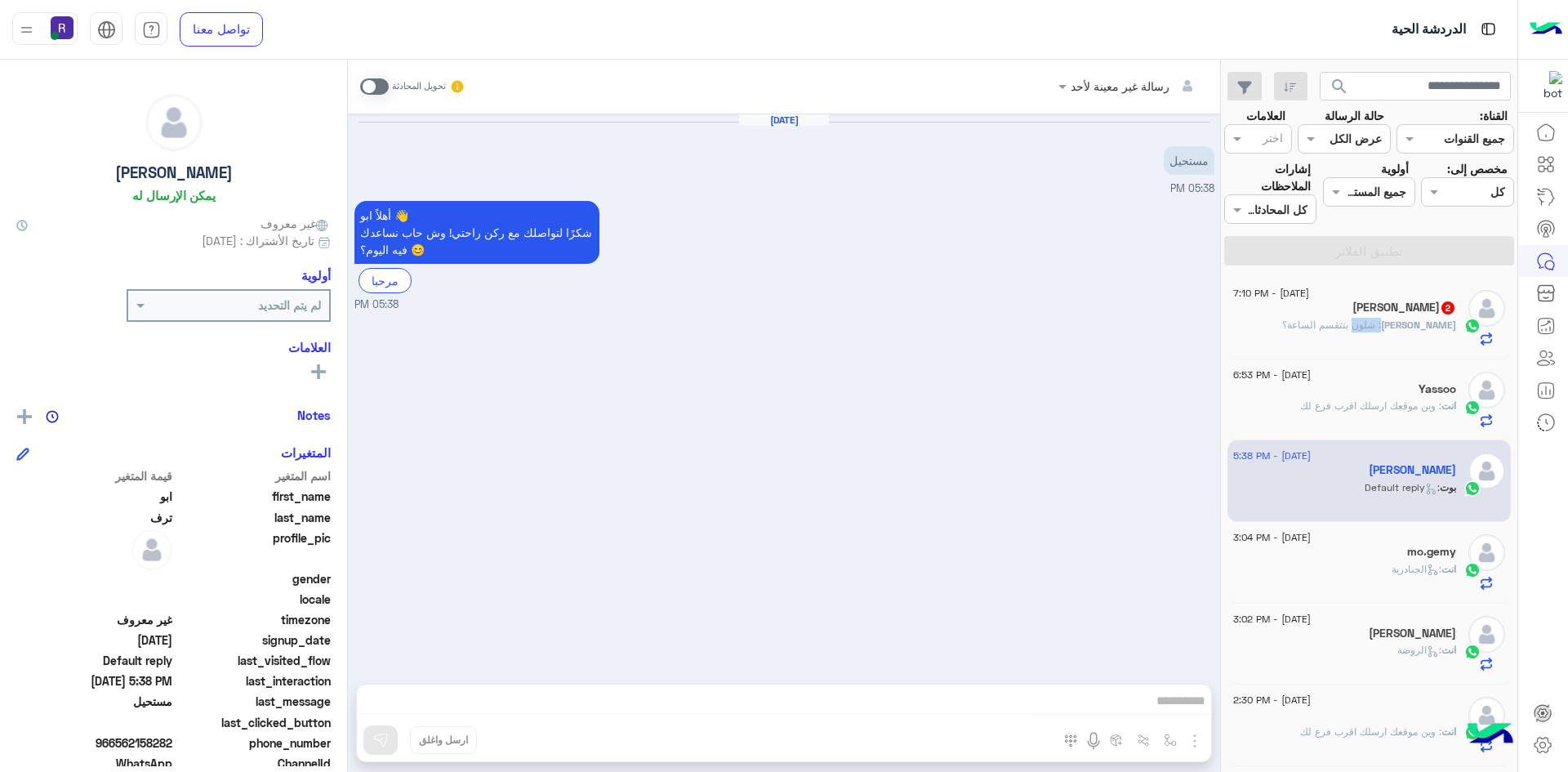
drag, startPoint x: 1376, startPoint y: 326, endPoint x: 1400, endPoint y: 326, distance: 24.0
click at [1381, 326] on span ": شلون بتتقسم الساعة؟" at bounding box center [1331, 325] width 99 height 13
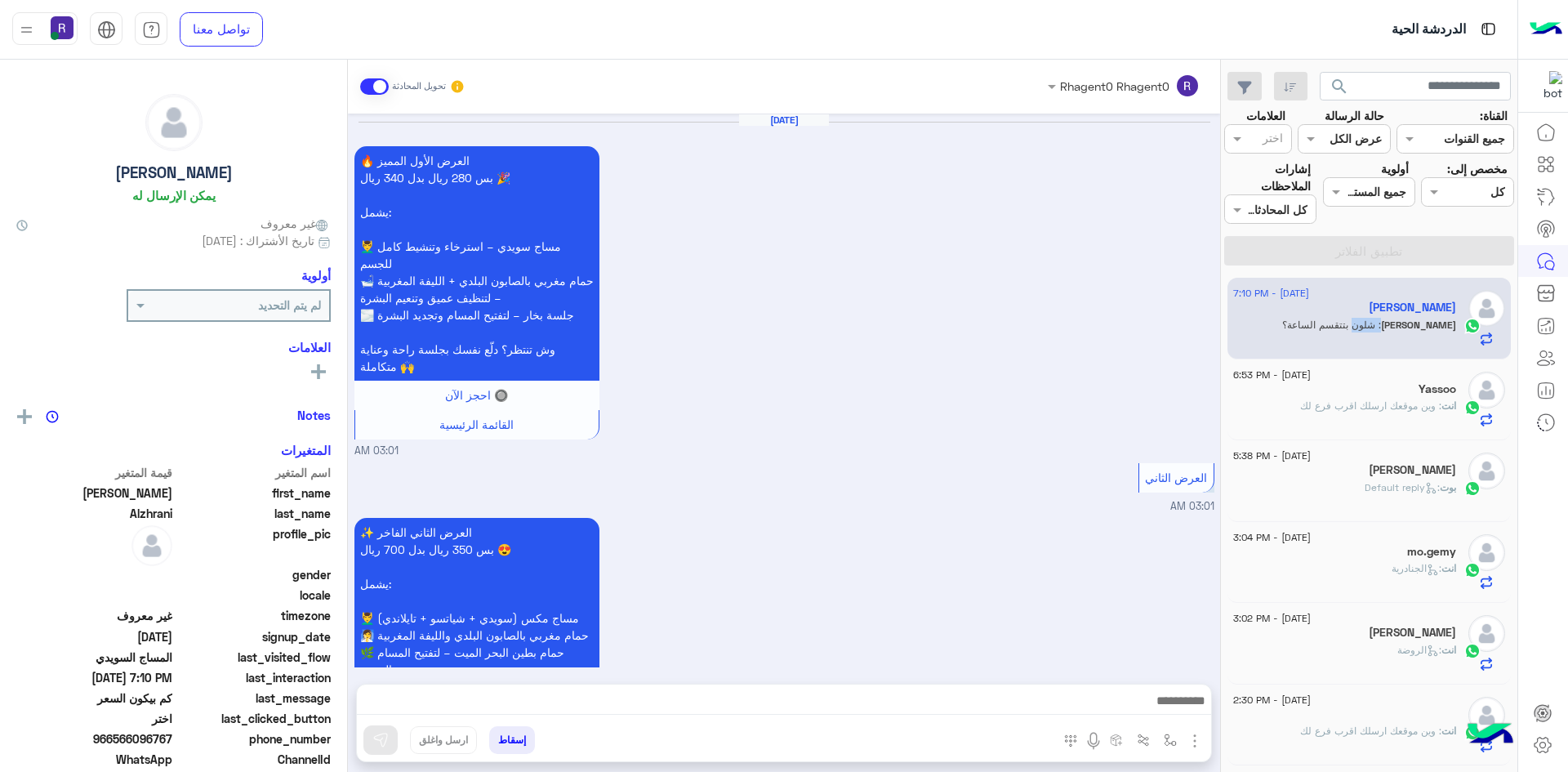
scroll to position [2443, 0]
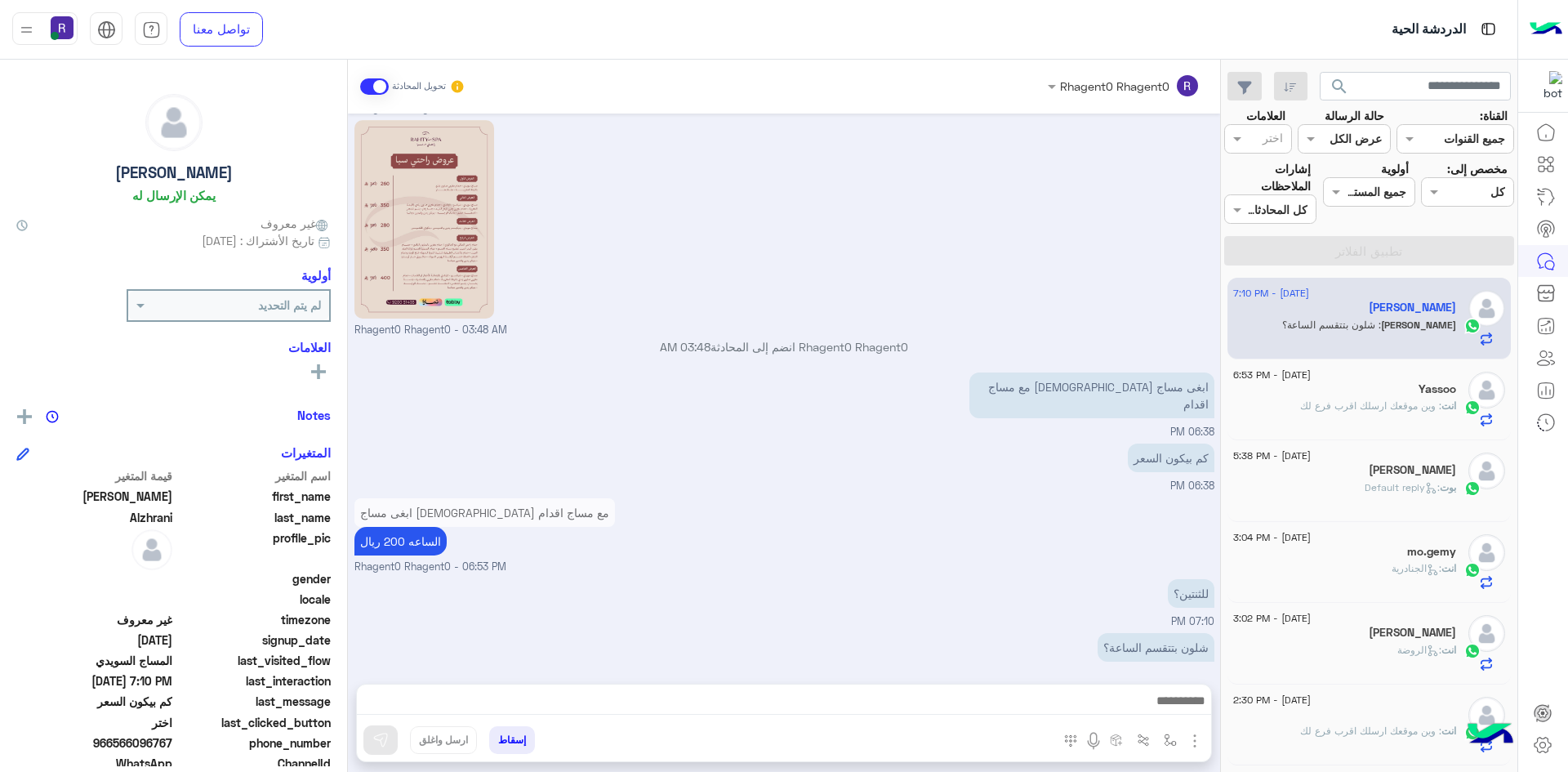
click at [979, 494] on div "ابغى مساج [DEMOGRAPHIC_DATA] مع مساج اقدام الساعه 200 ريال Rhagent0 Rhagent0 - …" at bounding box center [784, 534] width 860 height 81
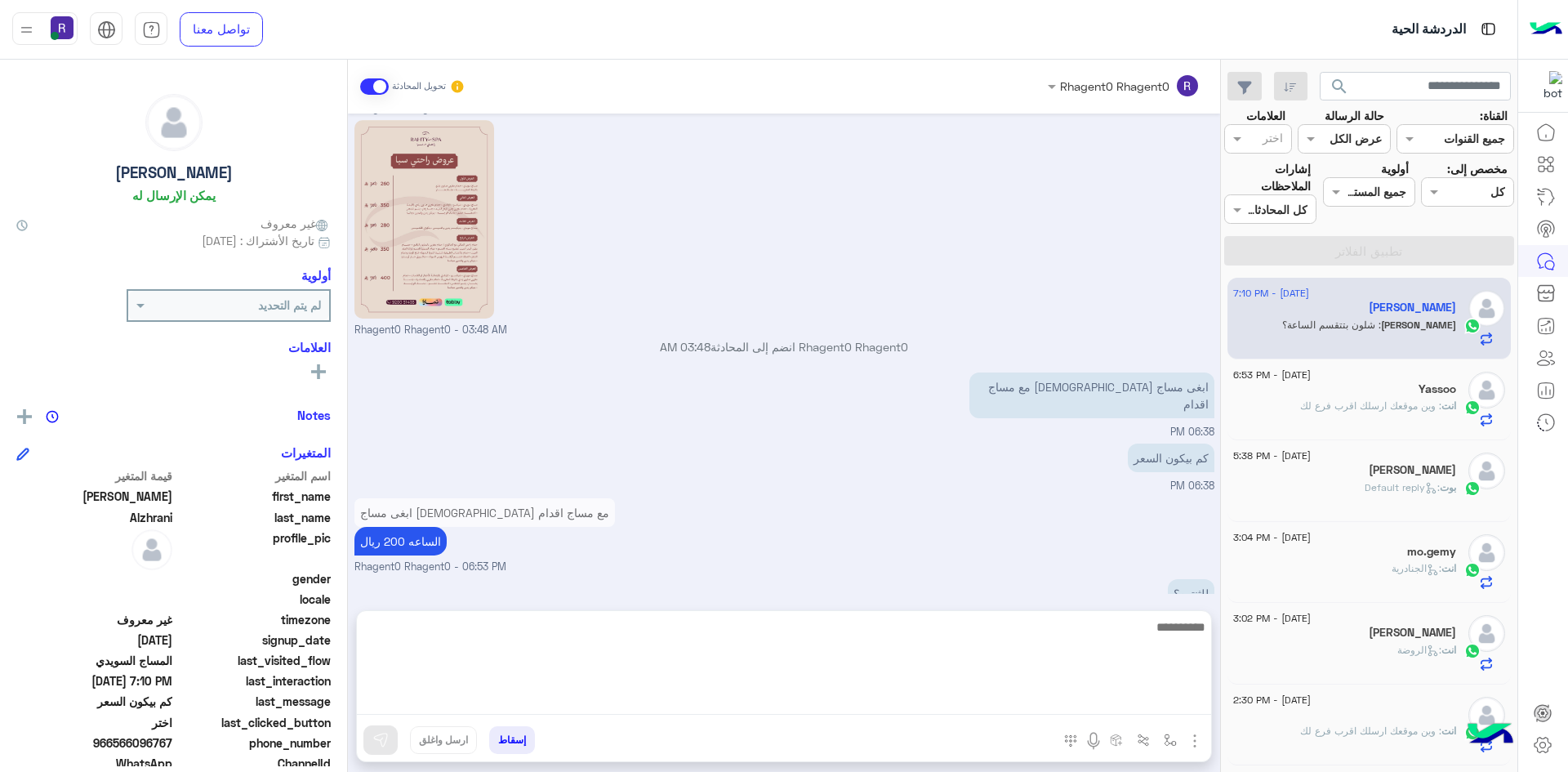
click at [847, 705] on textarea at bounding box center [784, 666] width 854 height 98
type textarea "**********"
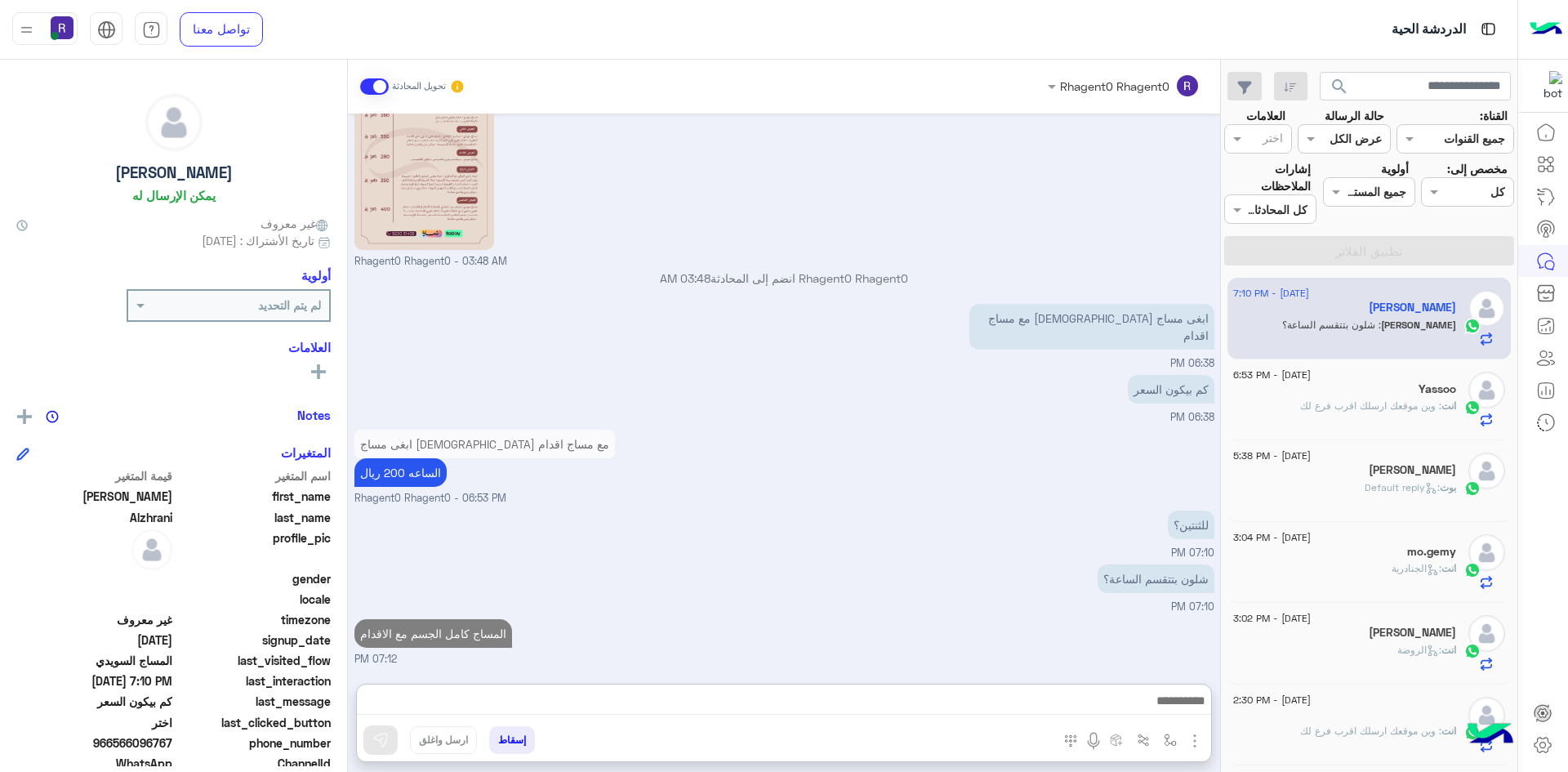
click at [1312, 488] on div "[PERSON_NAME] : Default reply" at bounding box center [1345, 495] width 223 height 29
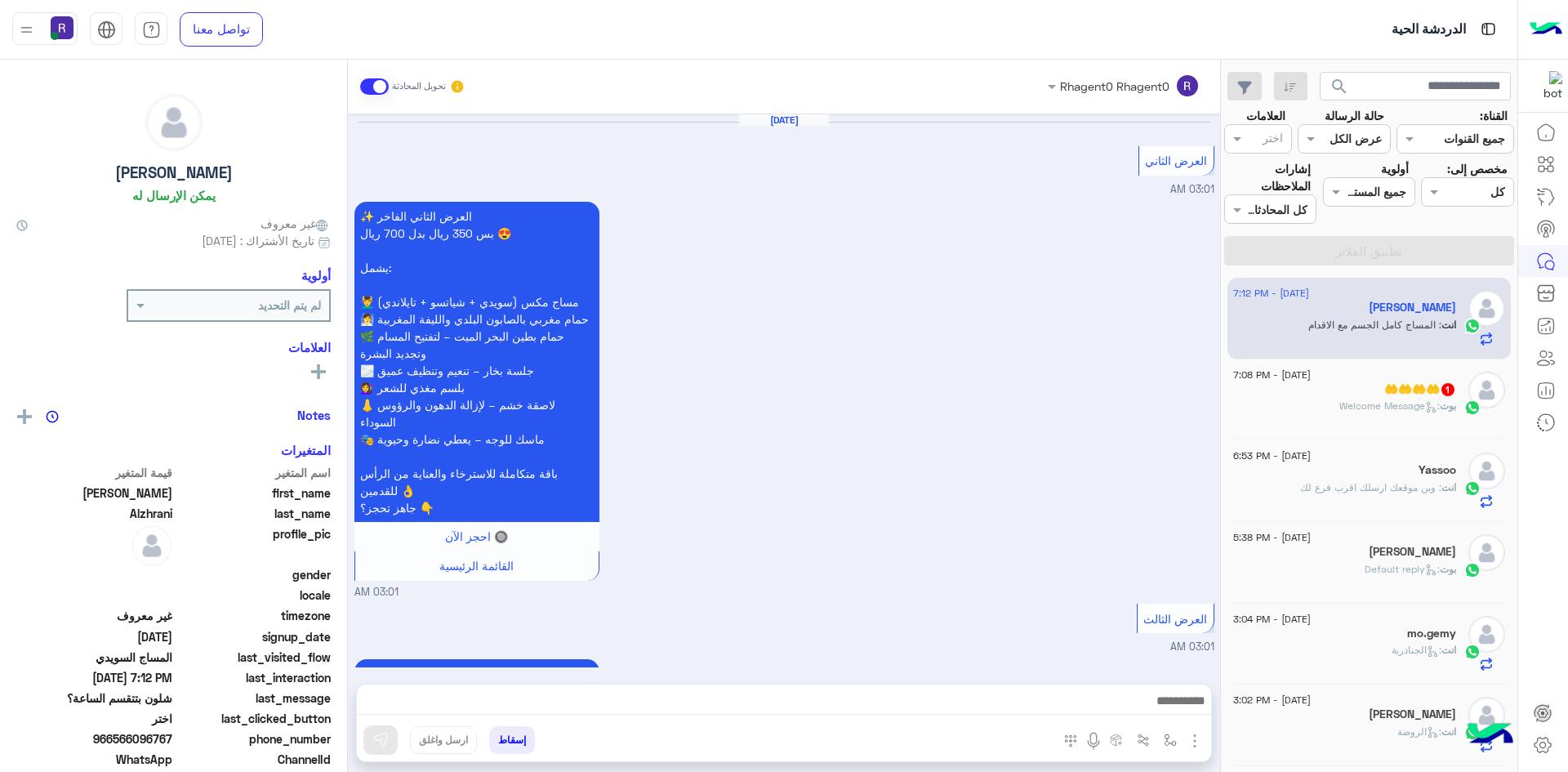
scroll to position [2178, 0]
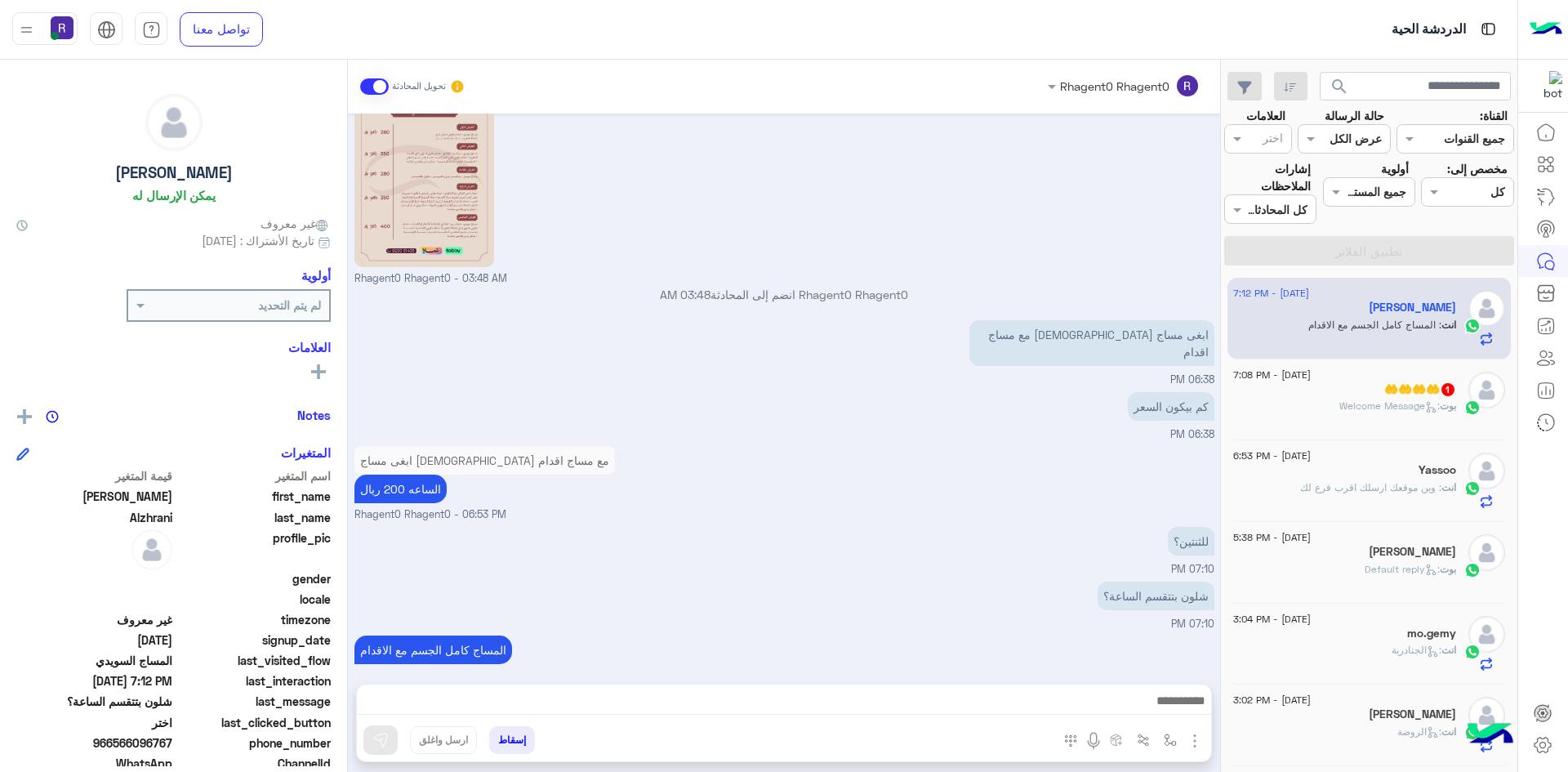
click at [1397, 395] on h5 "🤲🤲🤲🤲 1" at bounding box center [1419, 388] width 72 height 14
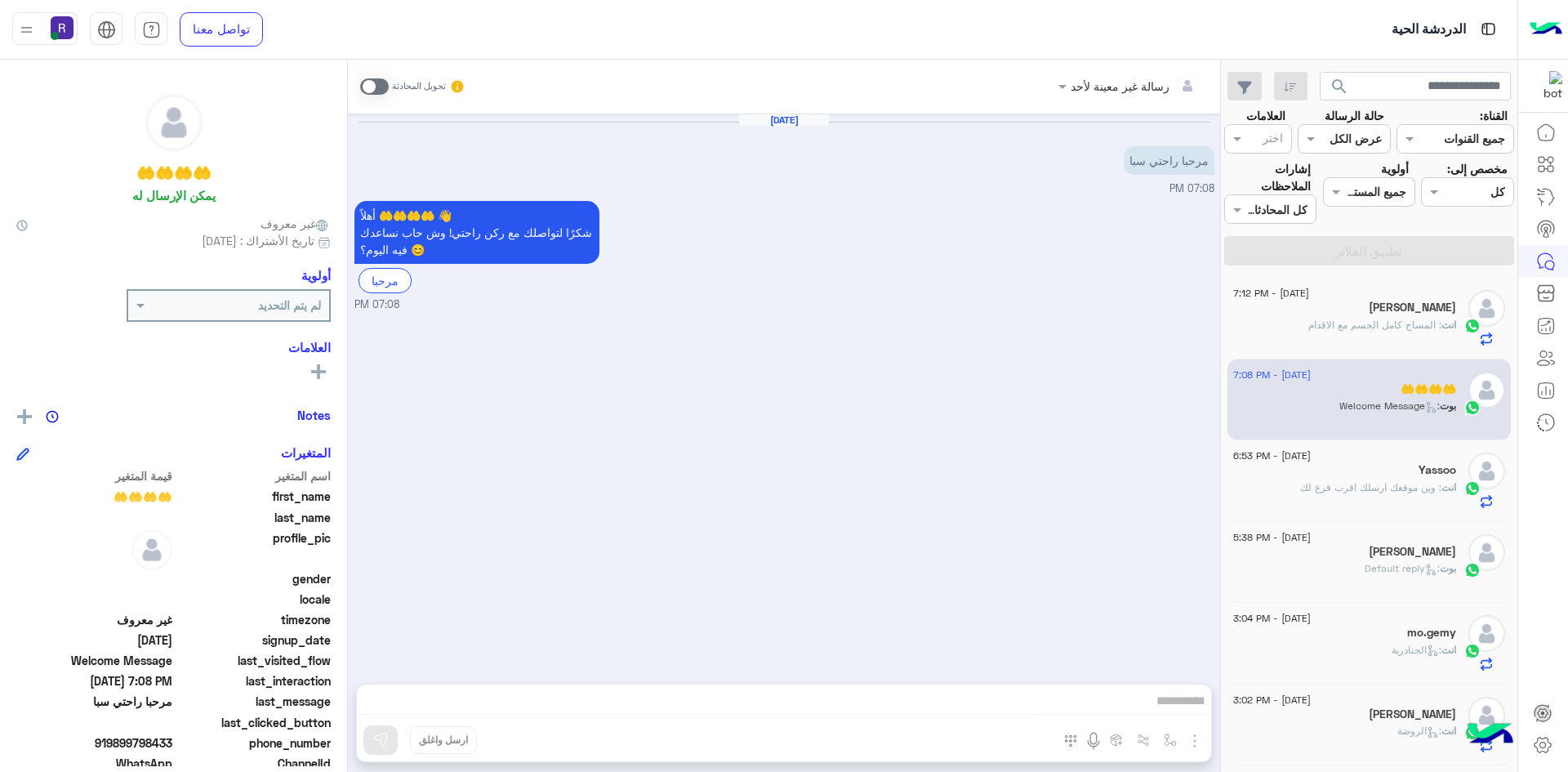
click at [378, 84] on span at bounding box center [375, 86] width 29 height 16
click at [1193, 741] on img "button" at bounding box center [1195, 741] width 20 height 20
click at [1173, 714] on span "الصور" at bounding box center [1163, 705] width 30 height 19
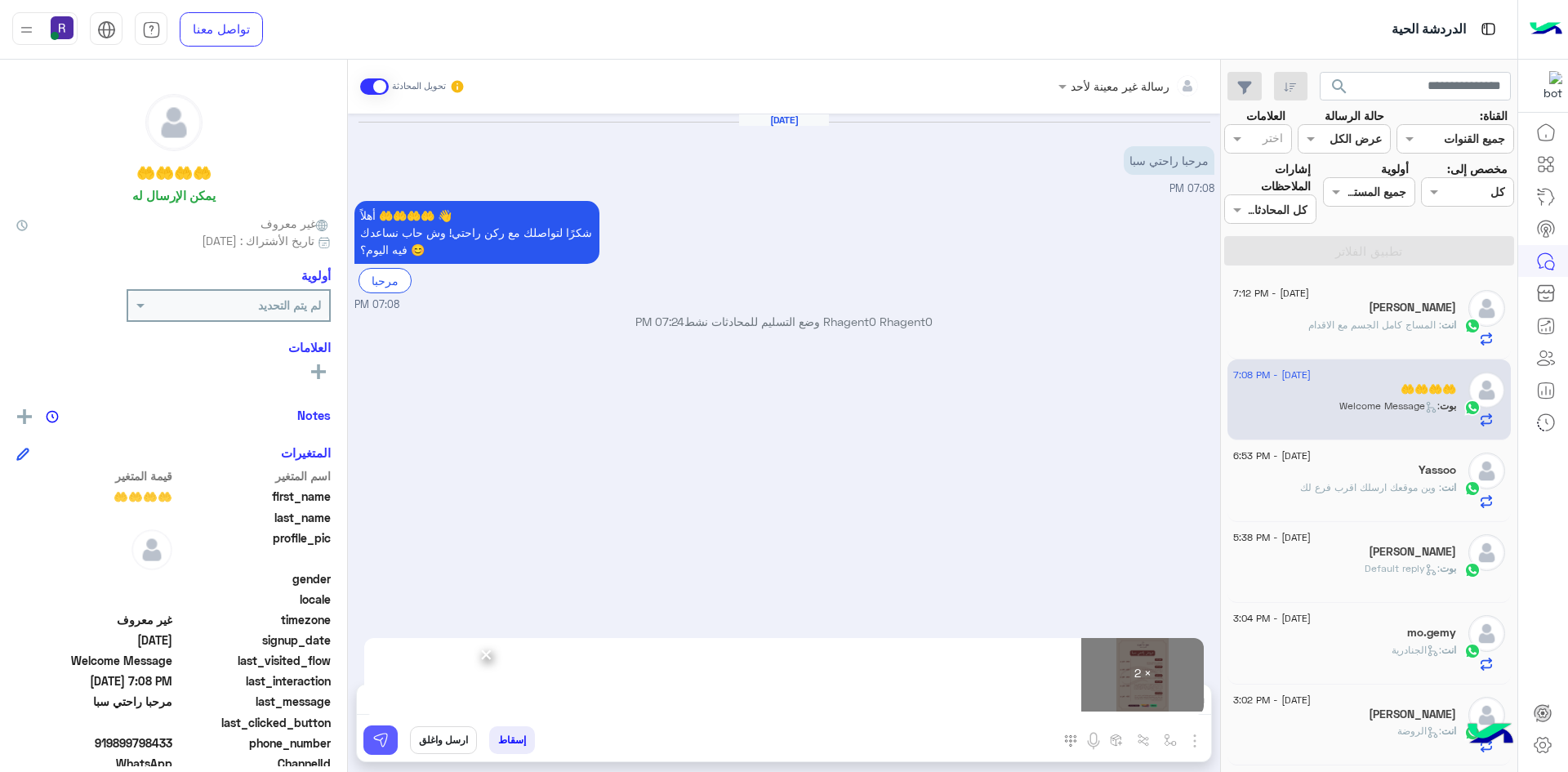
click at [384, 739] on img at bounding box center [381, 740] width 16 height 16
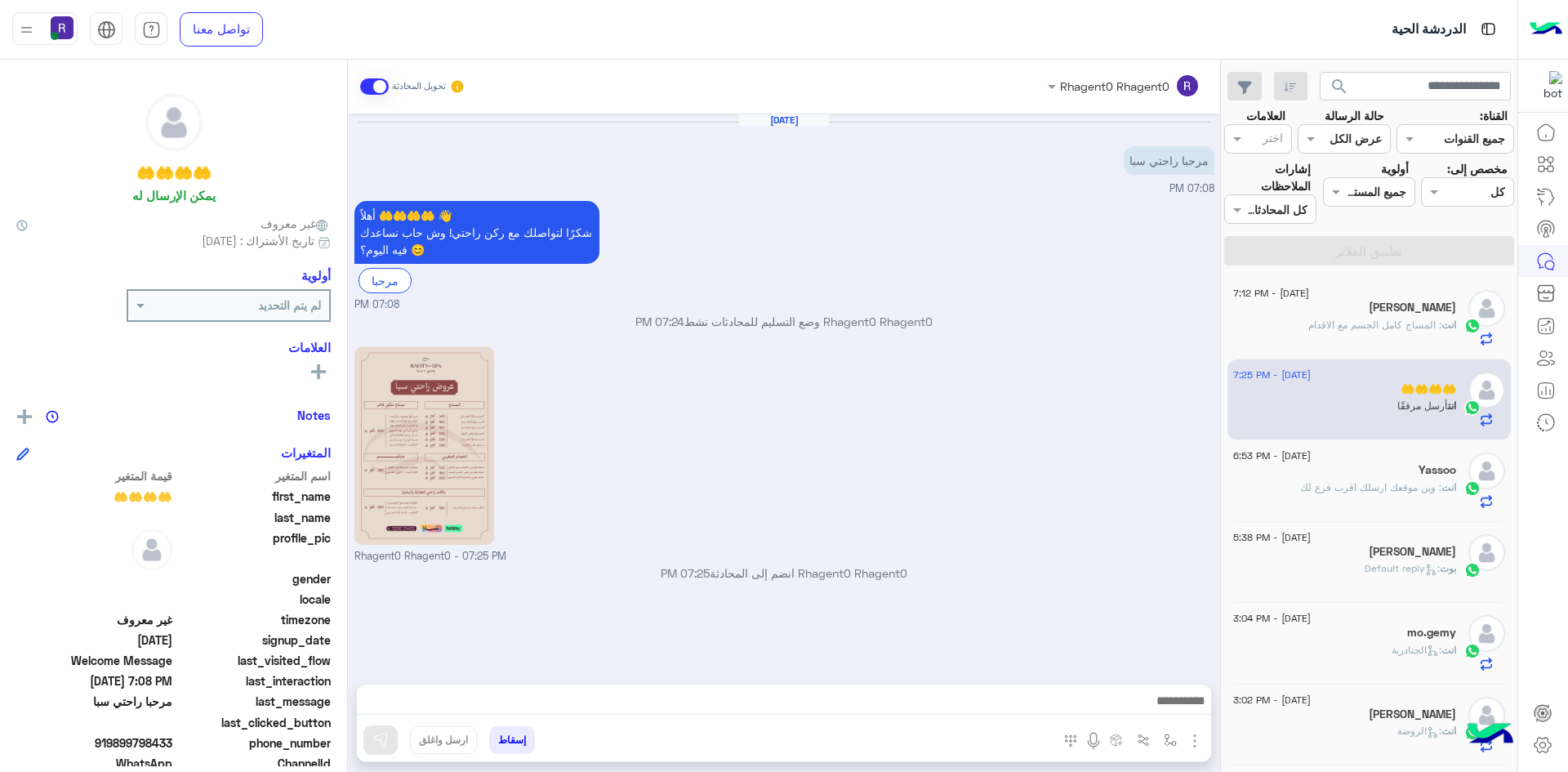
scroll to position [149, 0]
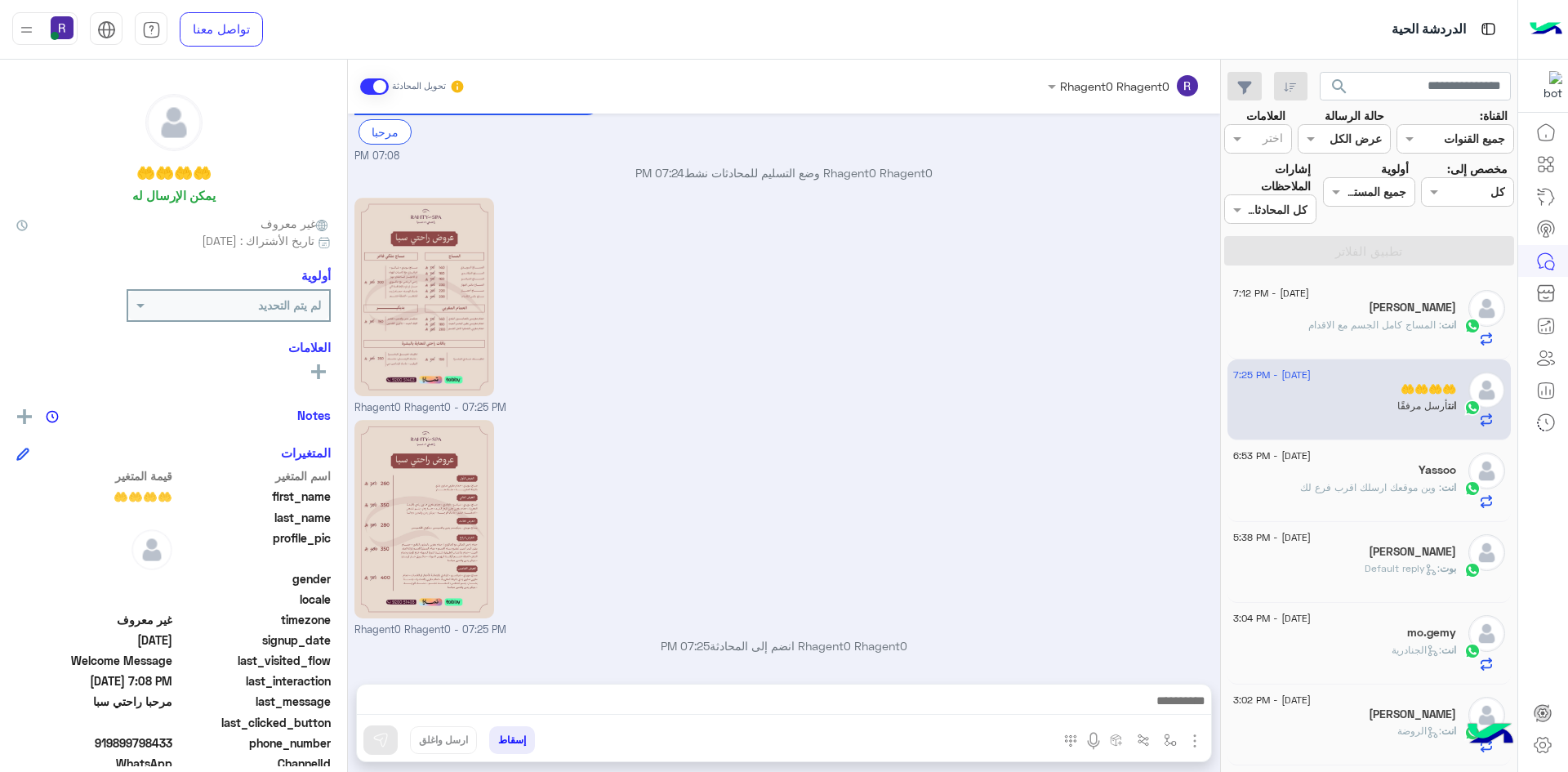
click at [1328, 325] on span ": المساج كامل الجسم مع الاقدام" at bounding box center [1375, 325] width 133 height 13
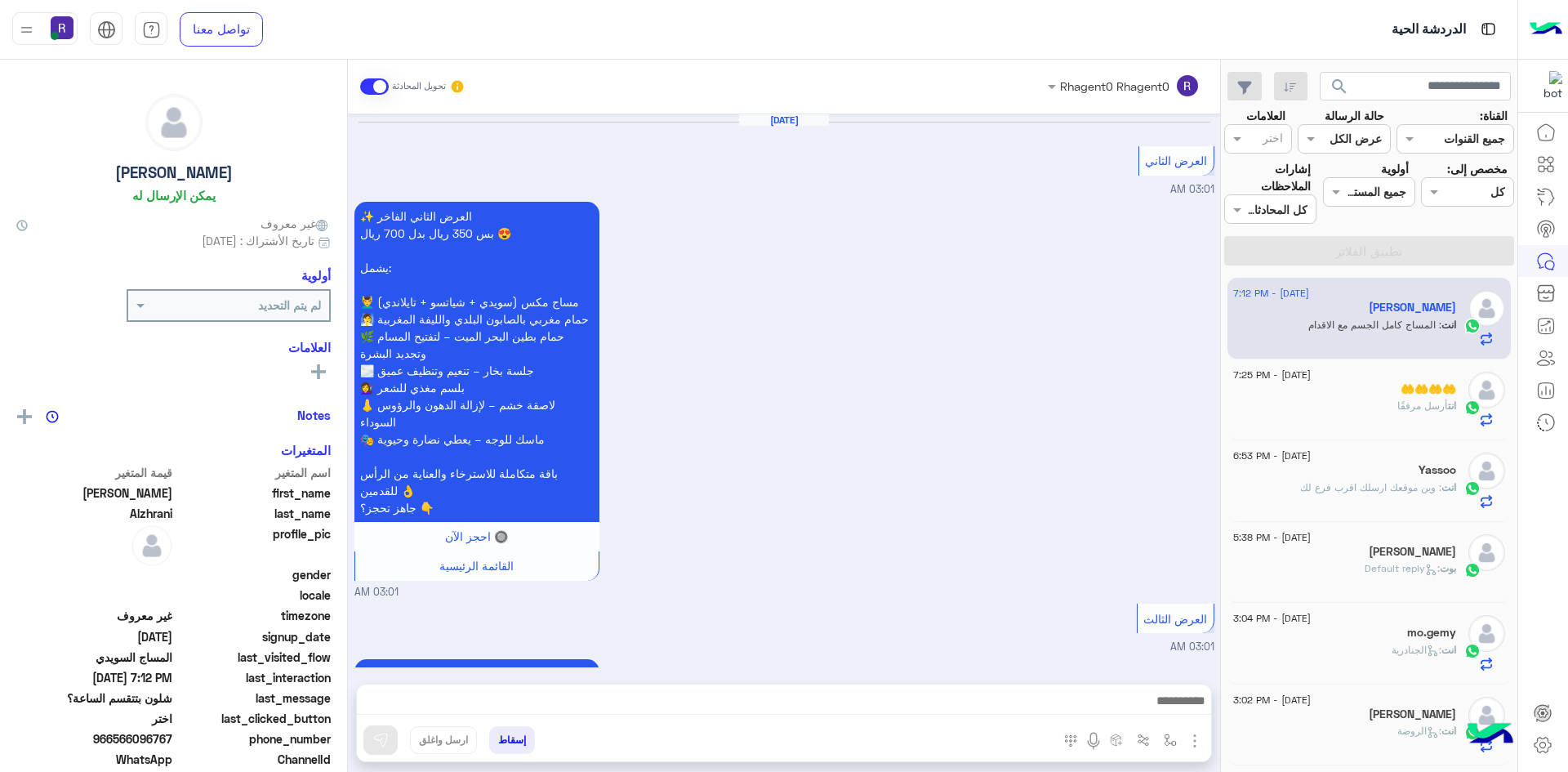
scroll to position [2178, 0]
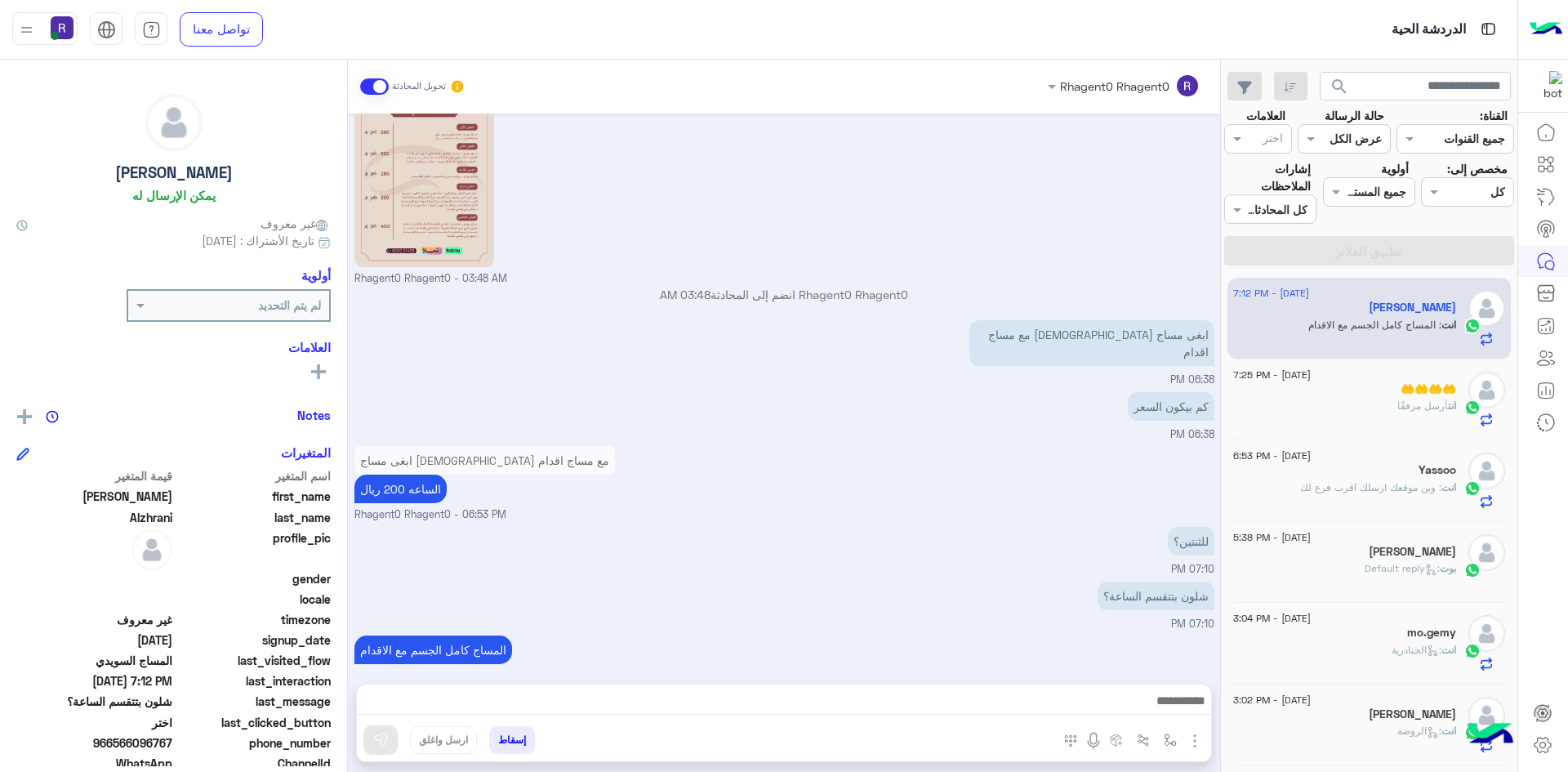
click at [1404, 402] on span "أرسل مرفقًا" at bounding box center [1423, 406] width 51 height 13
